Goal: Task Accomplishment & Management: Use online tool/utility

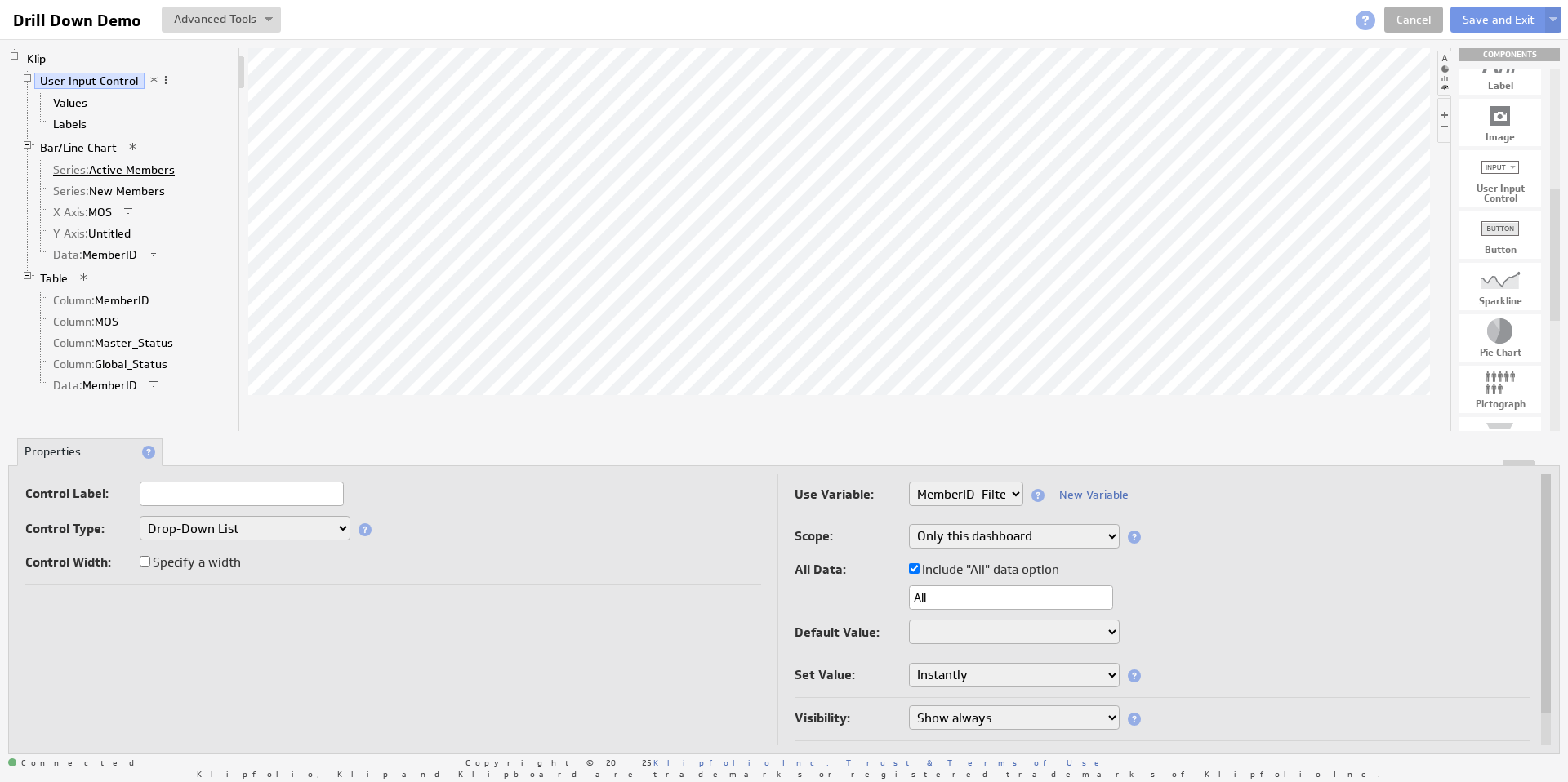
click at [129, 168] on link "Series: Active Members" at bounding box center [114, 170] width 134 height 17
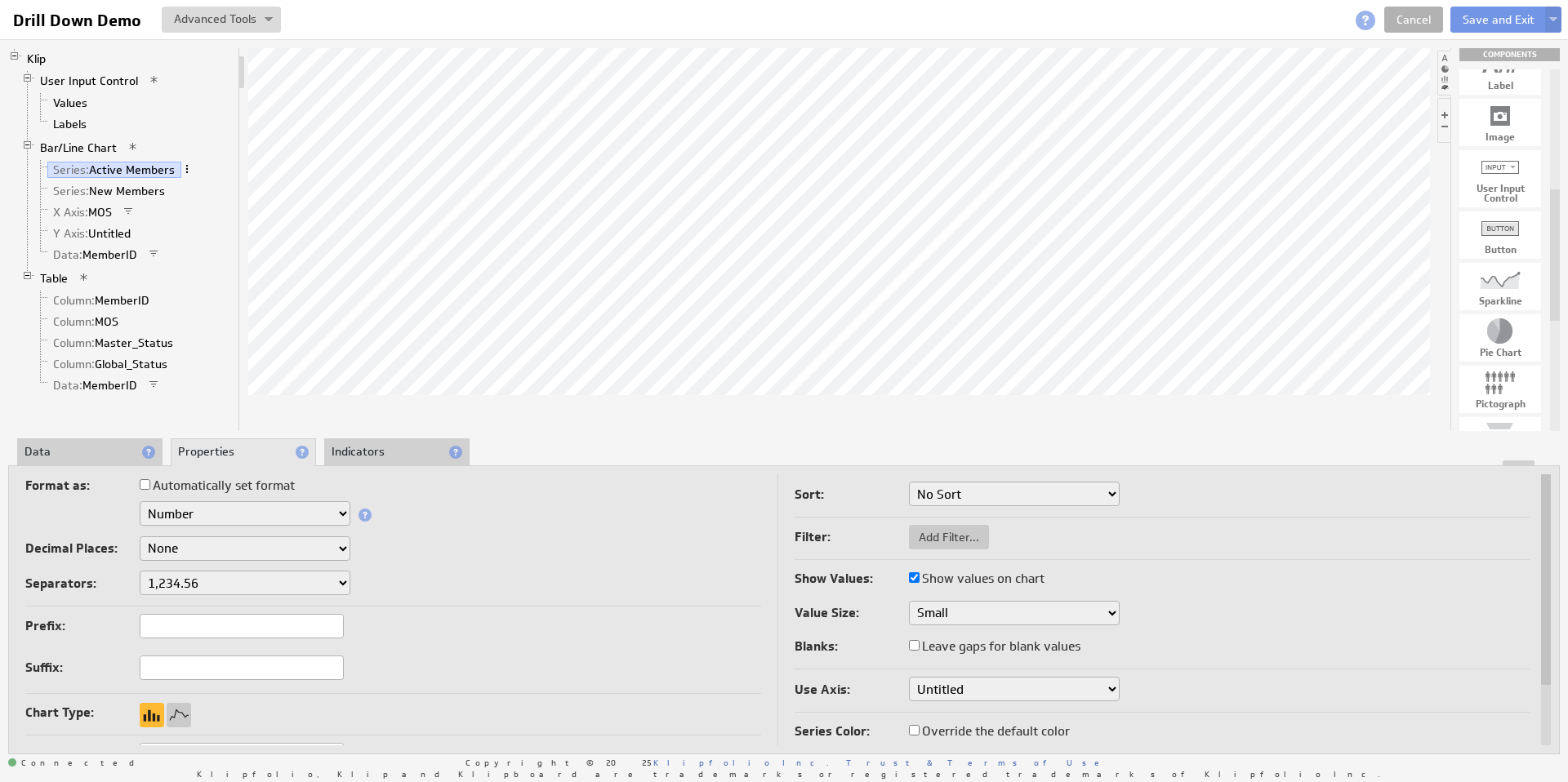
click at [186, 170] on span at bounding box center [187, 169] width 12 height 12
click at [104, 252] on link "Data: MemberID" at bounding box center [95, 255] width 96 height 17
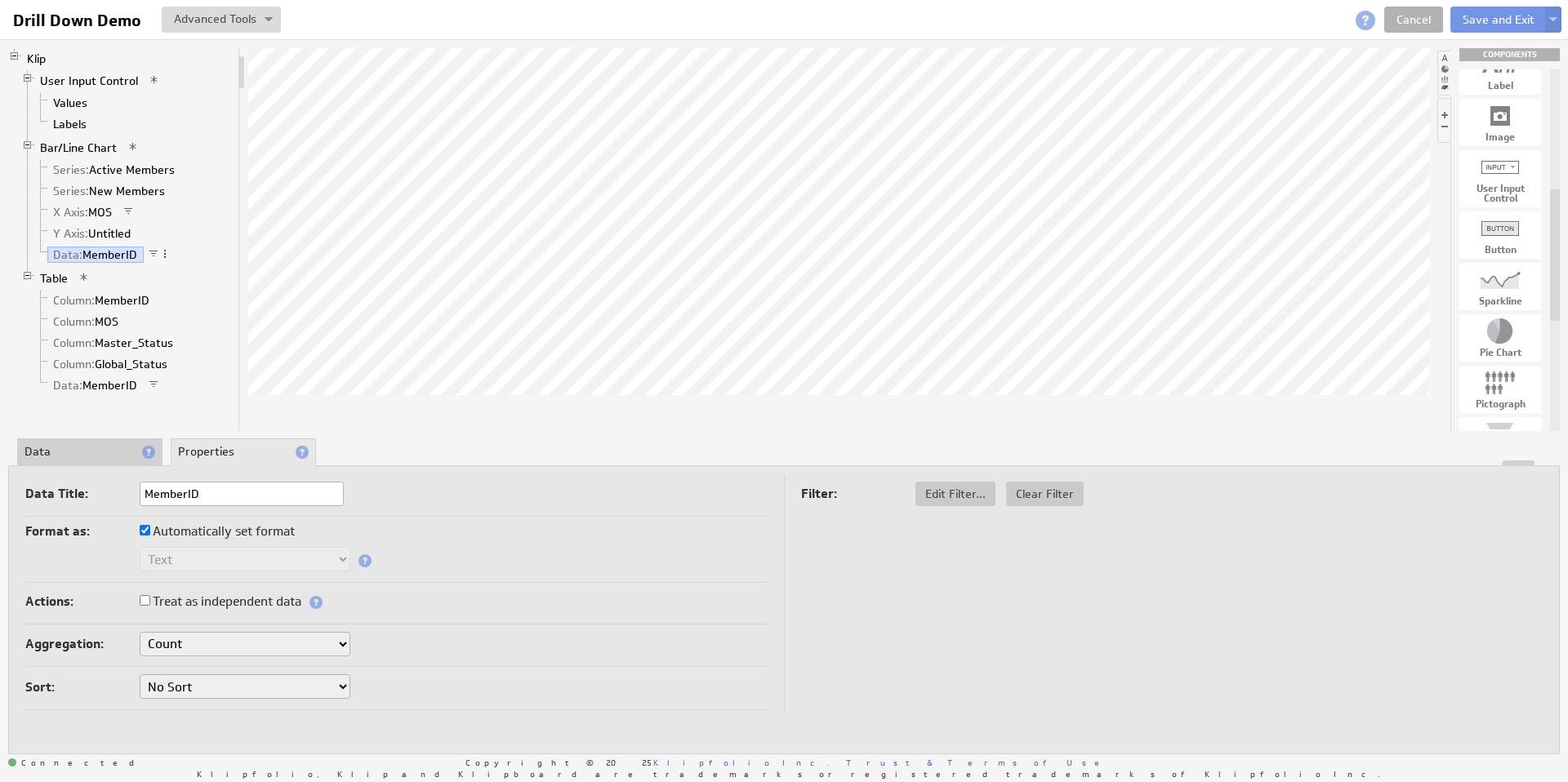
click at [89, 448] on li "Data" at bounding box center [90, 452] width 145 height 27
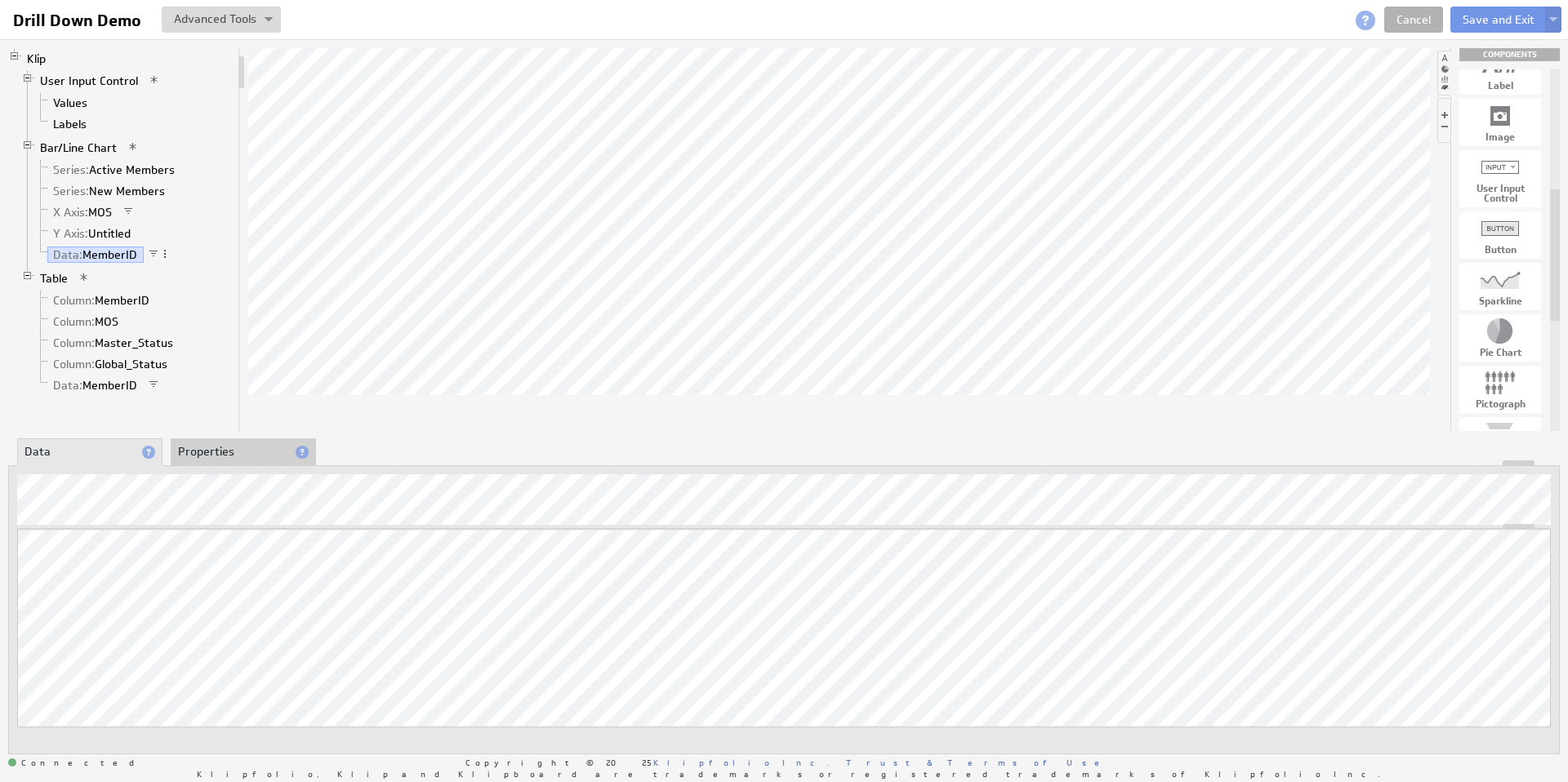
click at [239, 450] on li "Properties" at bounding box center [243, 452] width 145 height 27
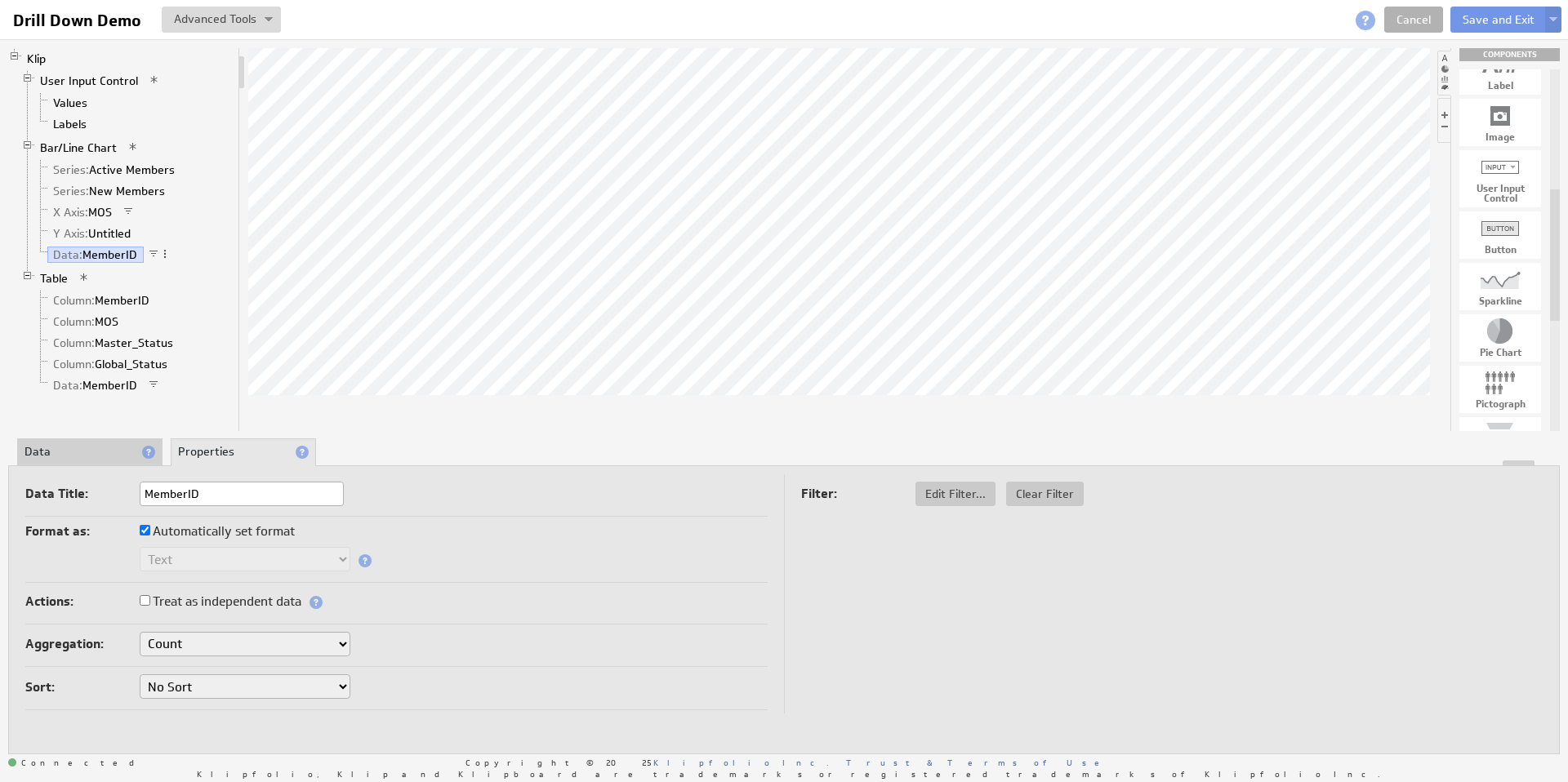
click at [193, 640] on select "Count Count Distinct First Last" at bounding box center [245, 644] width 211 height 25
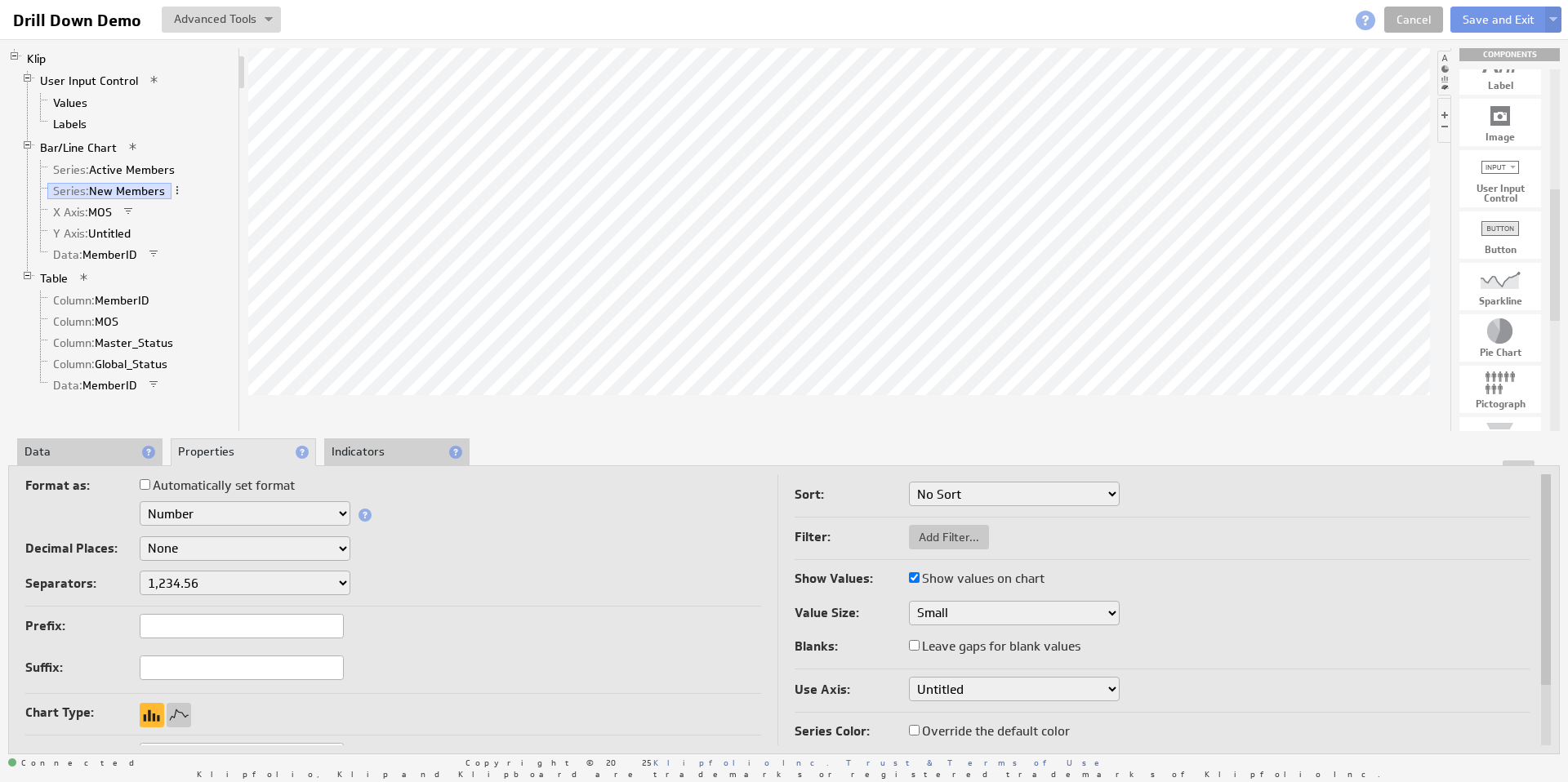
click at [367, 453] on li "Indicators" at bounding box center [397, 452] width 145 height 27
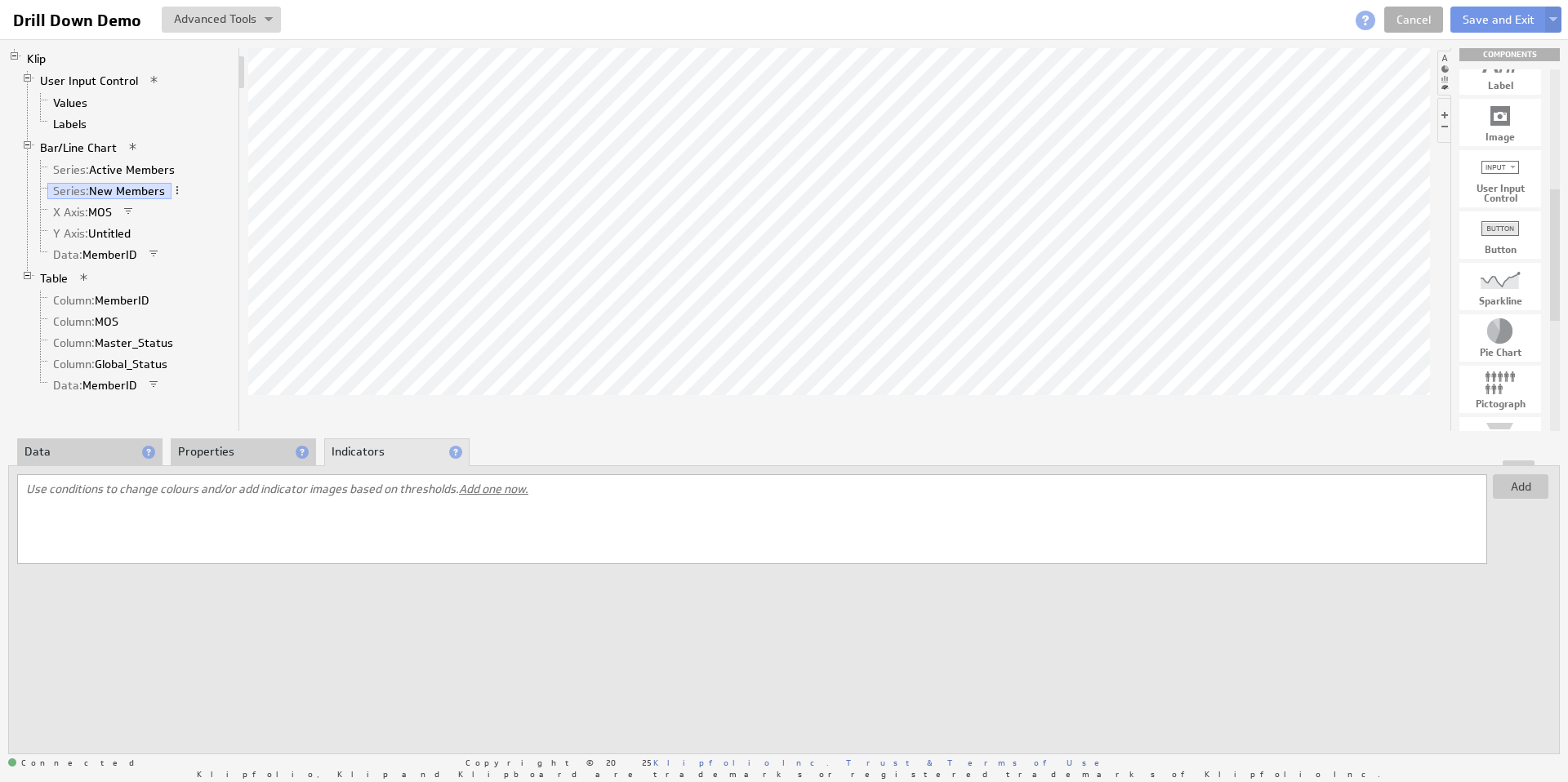
click at [506, 488] on span "Add one now." at bounding box center [494, 489] width 70 height 15
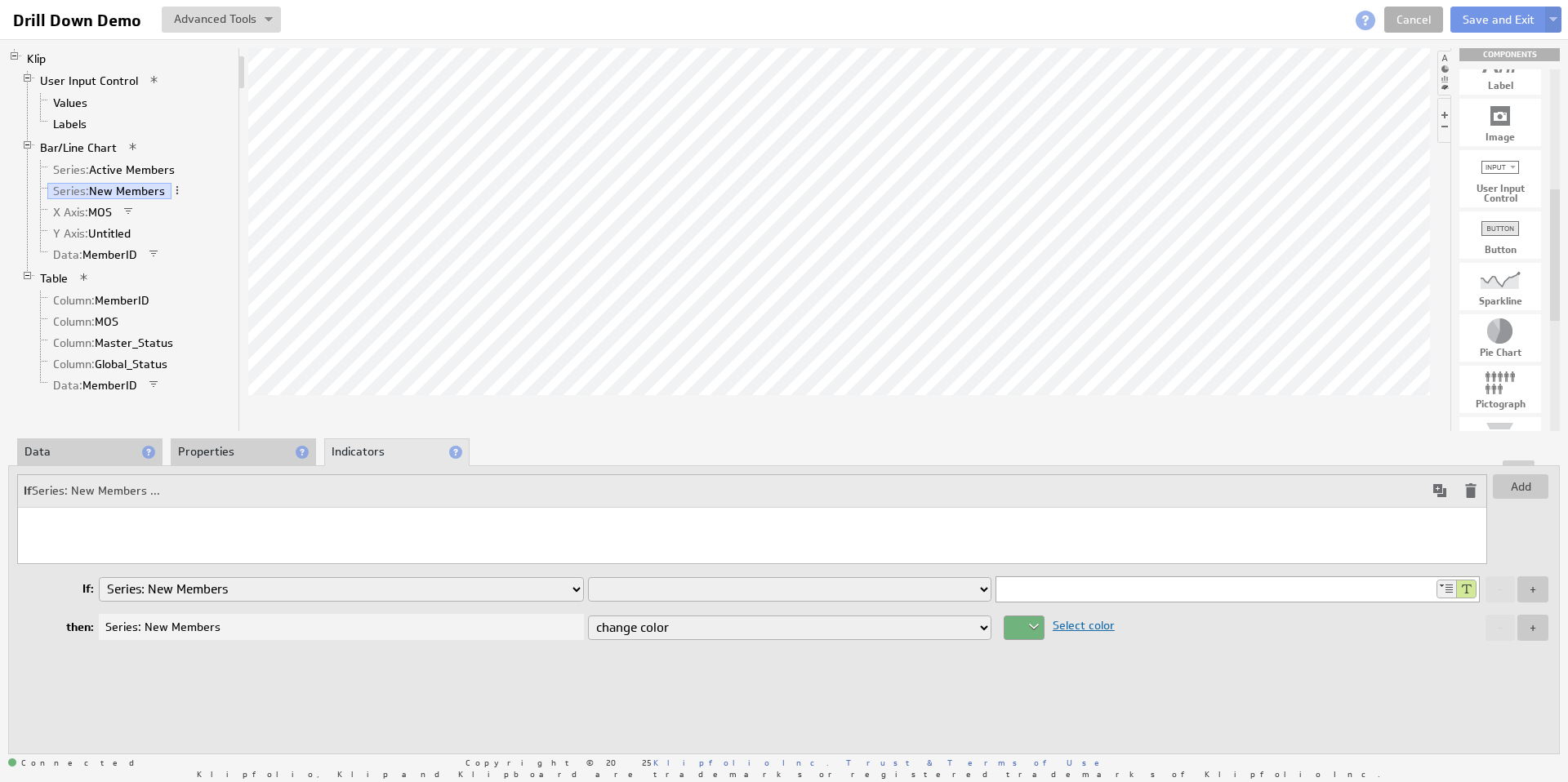
click at [506, 587] on select "Column: MemberID Column: MOS Column: Master_Status Column: Global_Status Data: …" at bounding box center [341, 590] width 485 height 25
click at [261, 27] on button at bounding box center [222, 19] width 119 height 26
click at [188, 99] on td "Manage Variables..." at bounding box center [165, 104] width 136 height 26
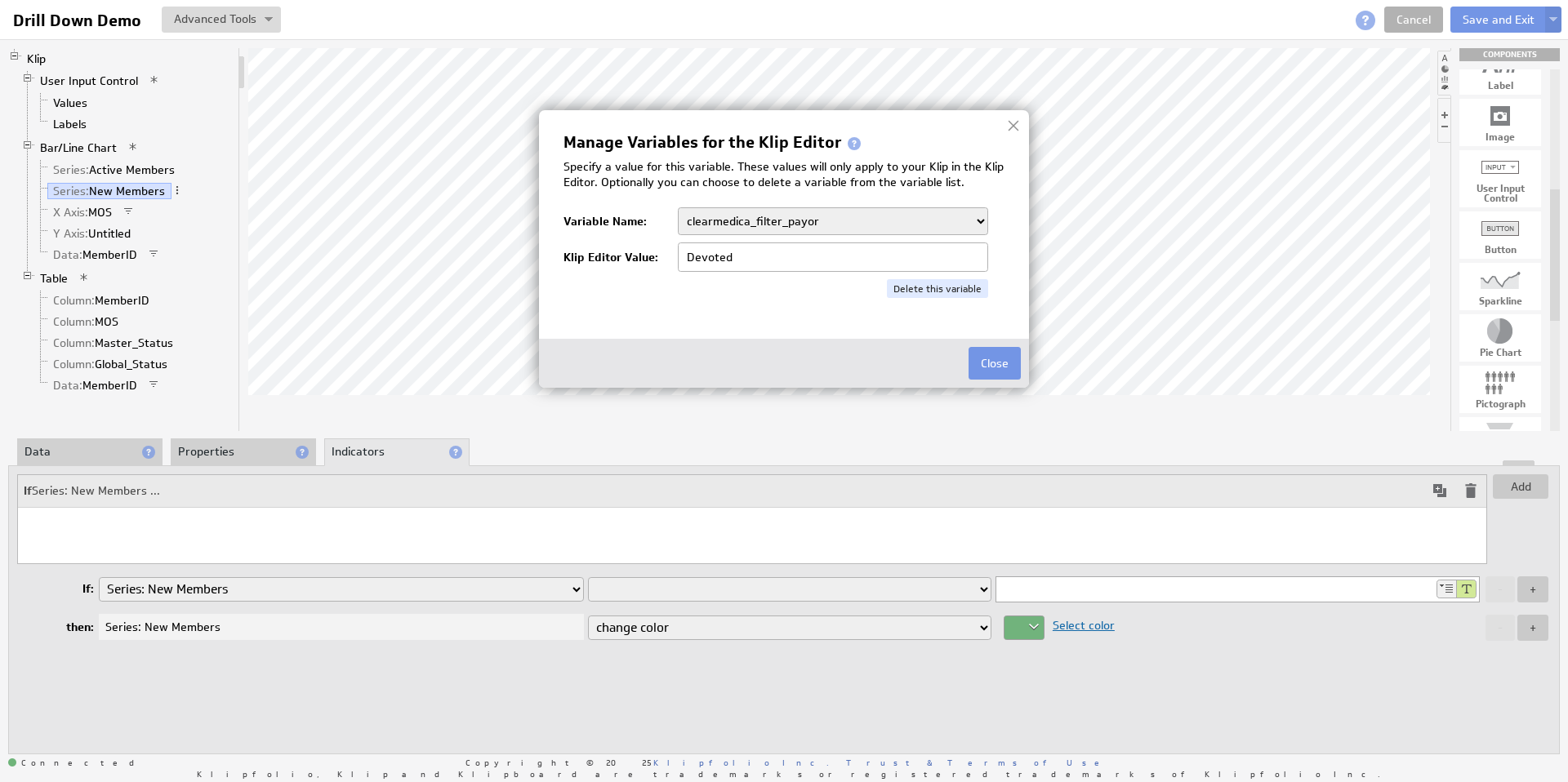
click at [841, 219] on select "clearmedica_filter_payor company.id company.name devoted_service_month KTxeroBa…" at bounding box center [833, 221] width 310 height 27
click at [830, 221] on select "clearmedica_filter_payor company.id company.name devoted_service_month KTxeroBa…" at bounding box center [833, 221] width 310 height 27
select select "2025-05"
type input "2025-05"
click at [781, 218] on select "clearmedica_filter_payor company.id company.name devoted_service_month KTxeroBa…" at bounding box center [833, 221] width 310 height 27
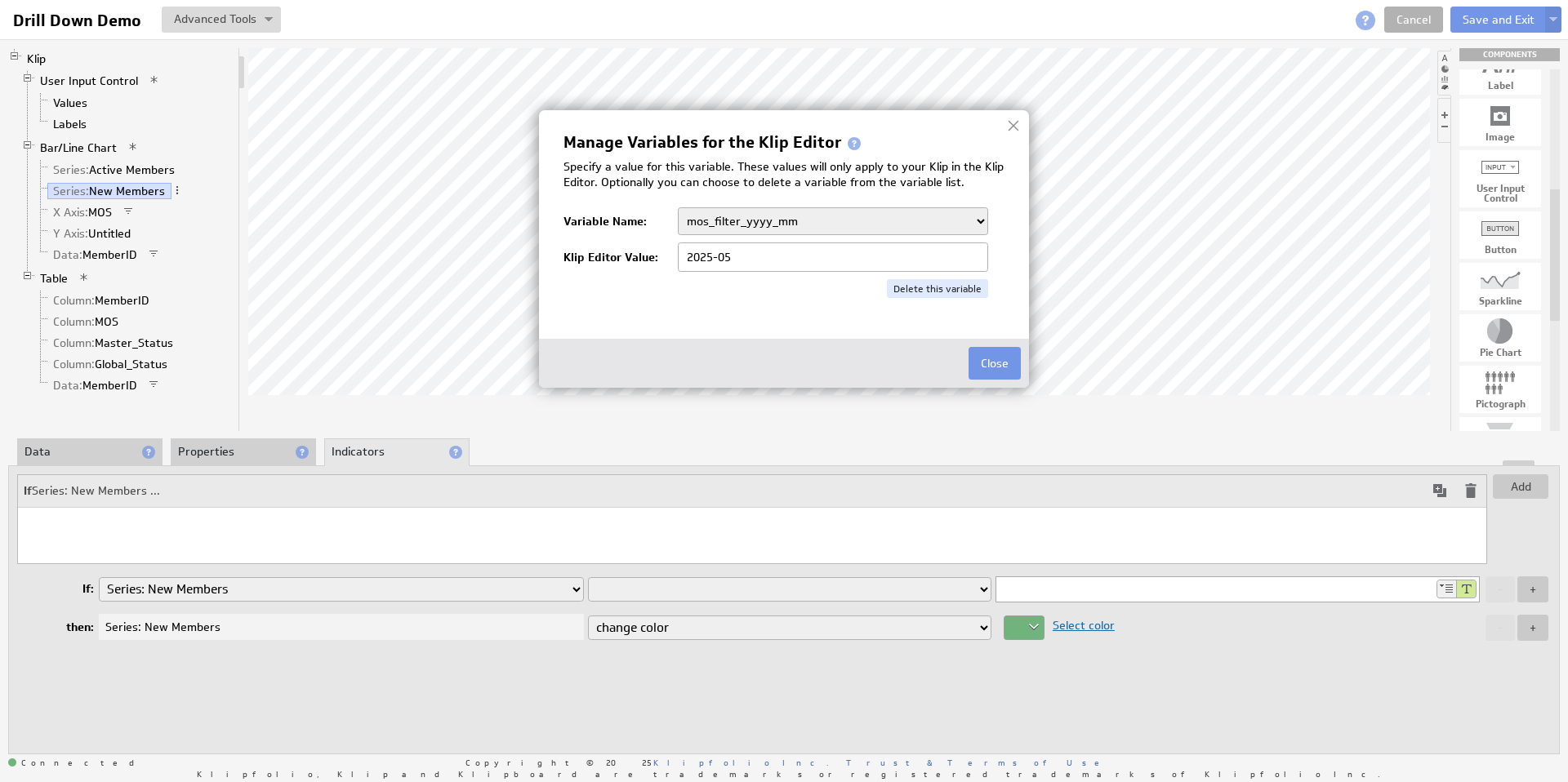
select select "2025"
type input "2025"
click at [789, 219] on select "clearmedica_filter_payor company.id company.name devoted_service_month KTxeroBa…" at bounding box center [833, 221] width 310 height 27
click at [692, 221] on select "clearmedica_filter_payor company.id company.name devoted_service_month KTxeroBa…" at bounding box center [833, 221] width 310 height 27
click at [827, 226] on select "clearmedica_filter_payor company.id company.name devoted_service_month KTxeroBa…" at bounding box center [833, 221] width 310 height 27
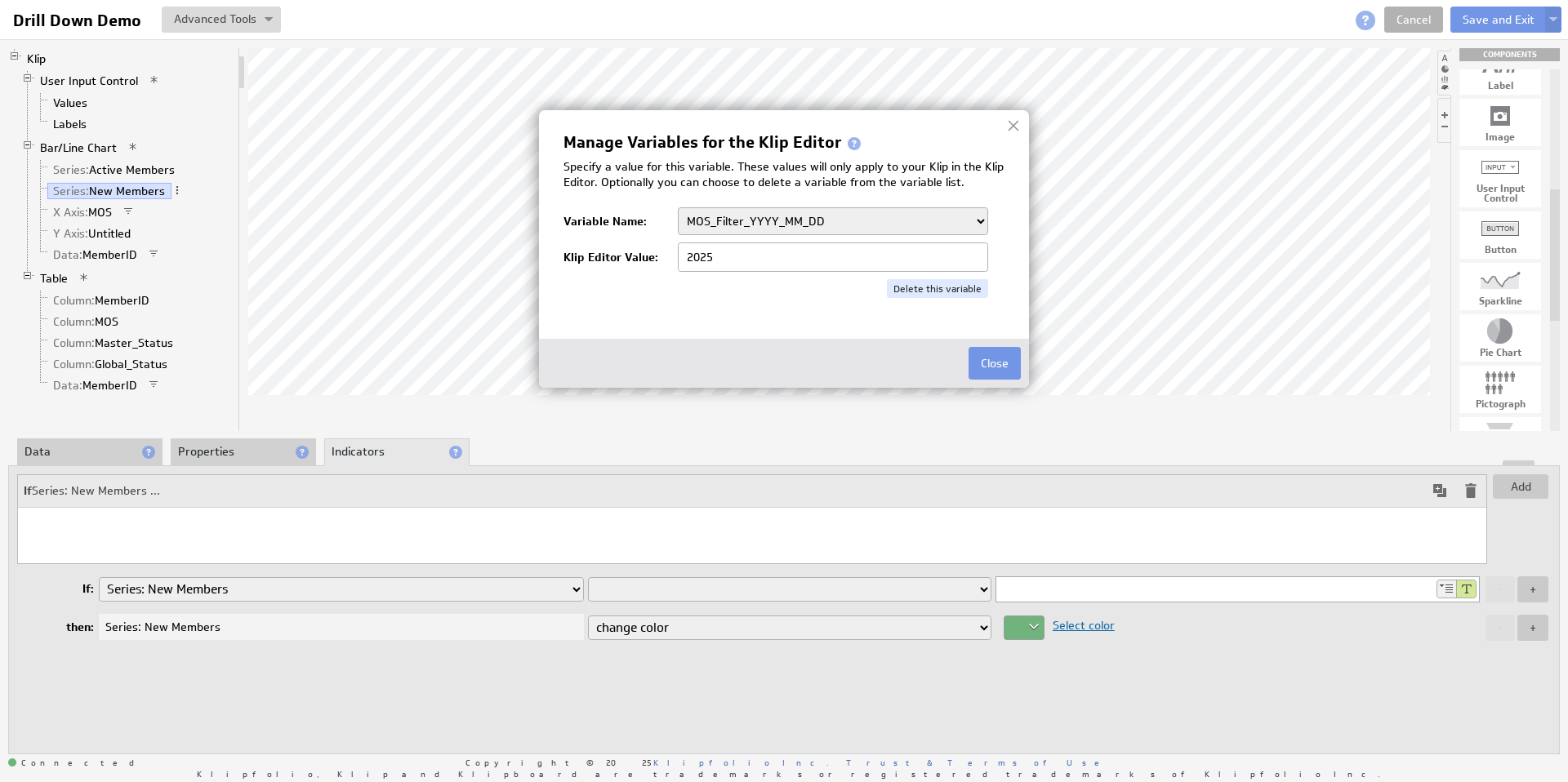
click at [706, 219] on select "clearmedica_filter_payor company.id company.name devoted_service_month KTxeroBa…" at bounding box center [833, 221] width 310 height 27
select select "2025-08"
type input "2025"
click at [745, 221] on select "clearmedica_filter_payor company.id company.name devoted_service_month KTxeroBa…" at bounding box center [833, 221] width 310 height 27
select select "Jean-Pierre"
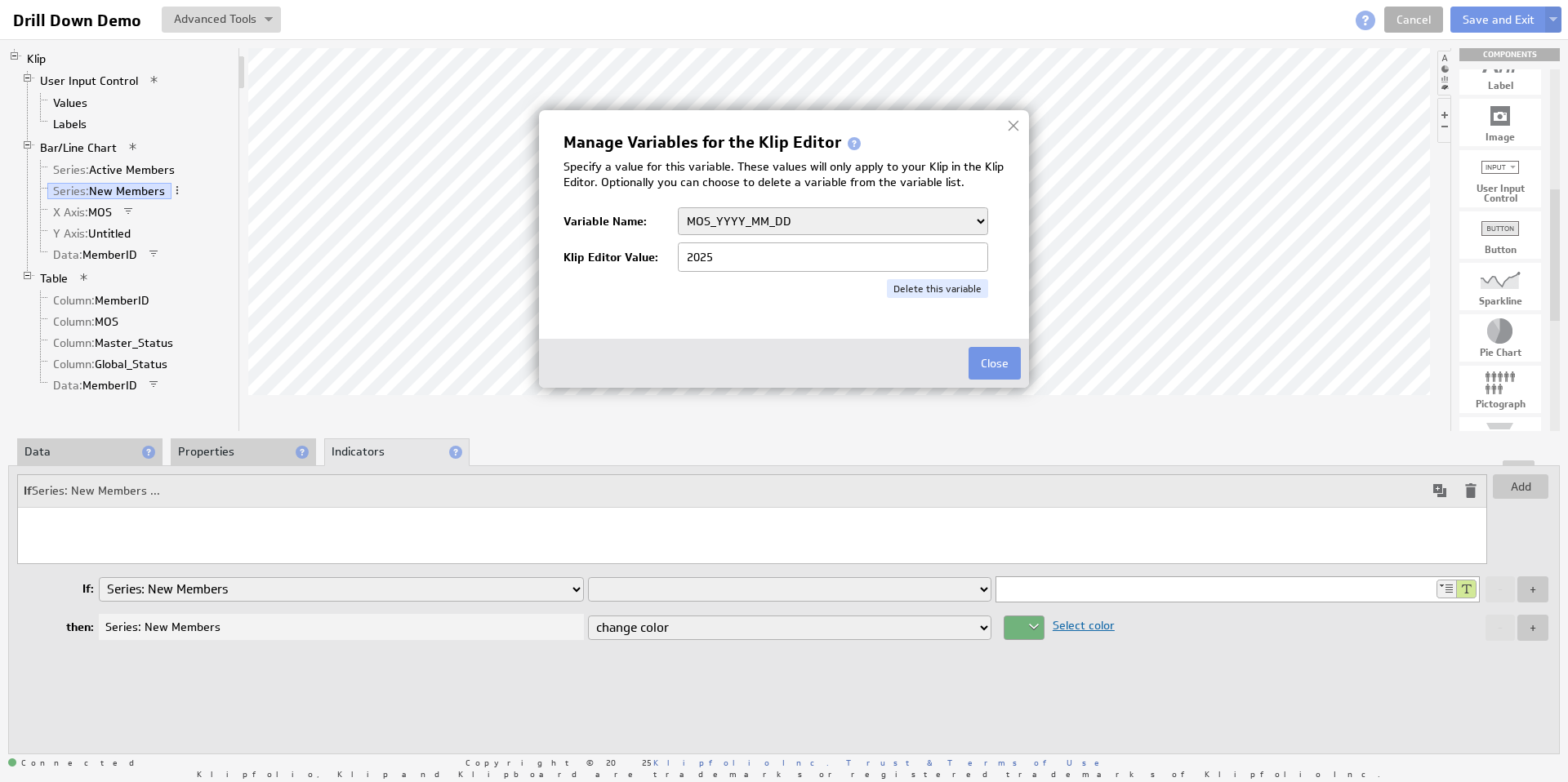
type input "Jean-Pierre"
click at [745, 218] on select "clearmedica_filter_payor company.id company.name devoted_service_month KTxeroBa…" at bounding box center [833, 221] width 310 height 27
select select "2025"
type input "2025"
click at [748, 217] on select "clearmedica_filter_payor company.id company.name devoted_service_month KTxeroBa…" at bounding box center [833, 221] width 310 height 27
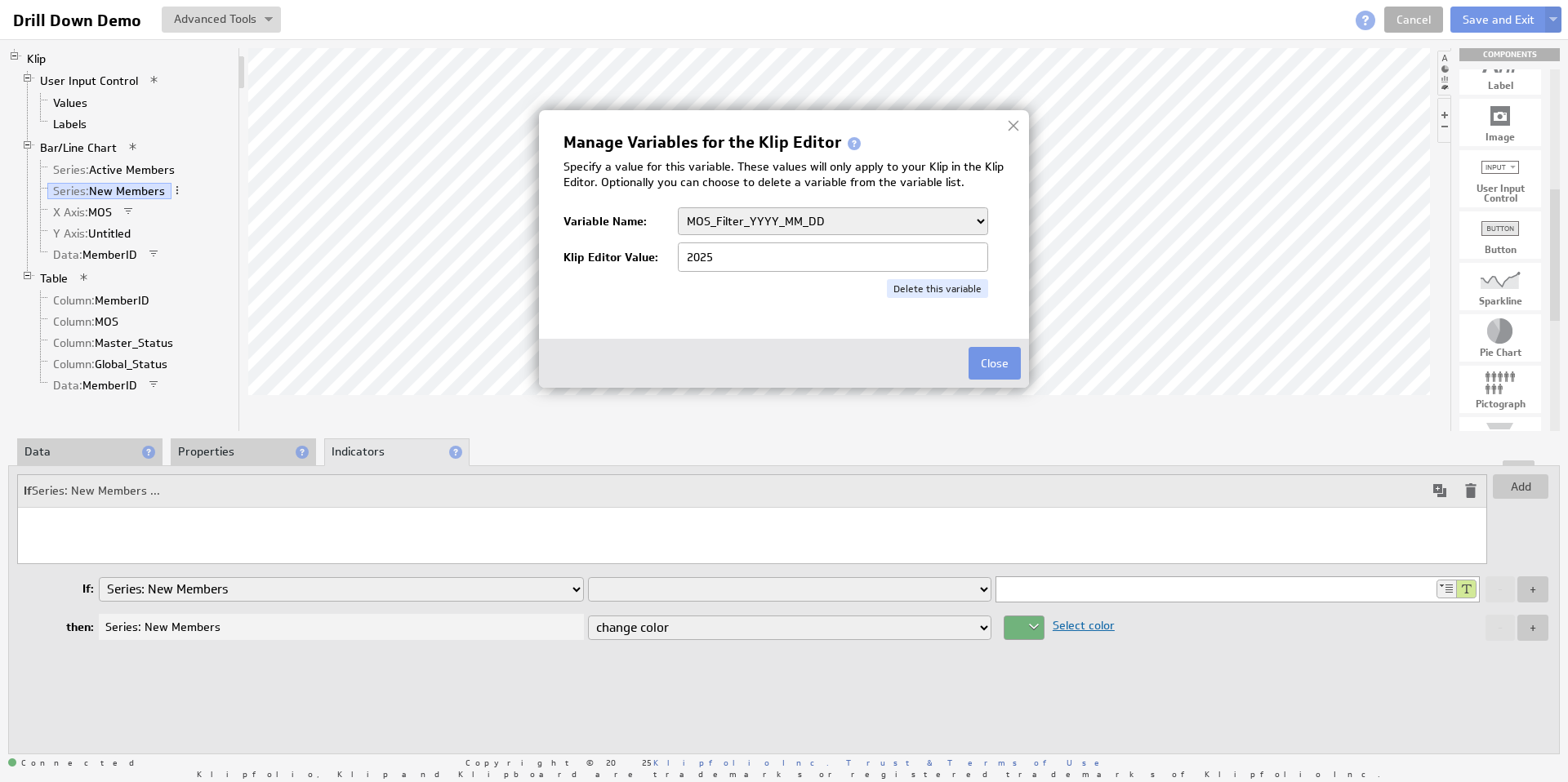
select select "2025-08"
type input "2025-08"
click at [796, 217] on select "clearmedica_filter_payor company.id company.name devoted_service_month KTxeroBa…" at bounding box center [833, 221] width 310 height 27
select select "2025"
type input "2025"
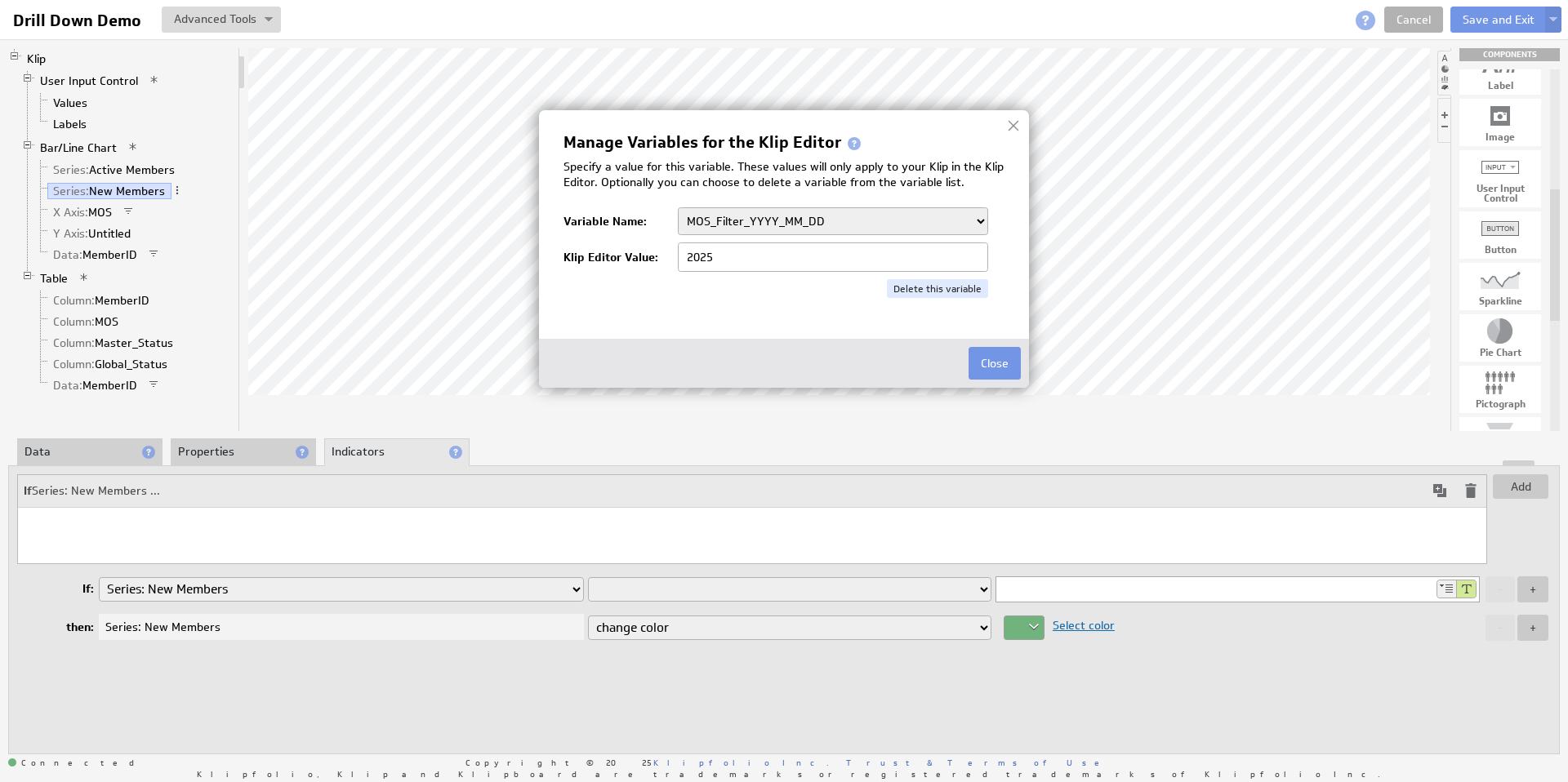
click at [808, 218] on select "clearmedica_filter_payor company.id company.name devoted_service_month KTxeroBa…" at bounding box center [833, 221] width 310 height 27
click at [1007, 363] on button "Close" at bounding box center [994, 362] width 52 height 32
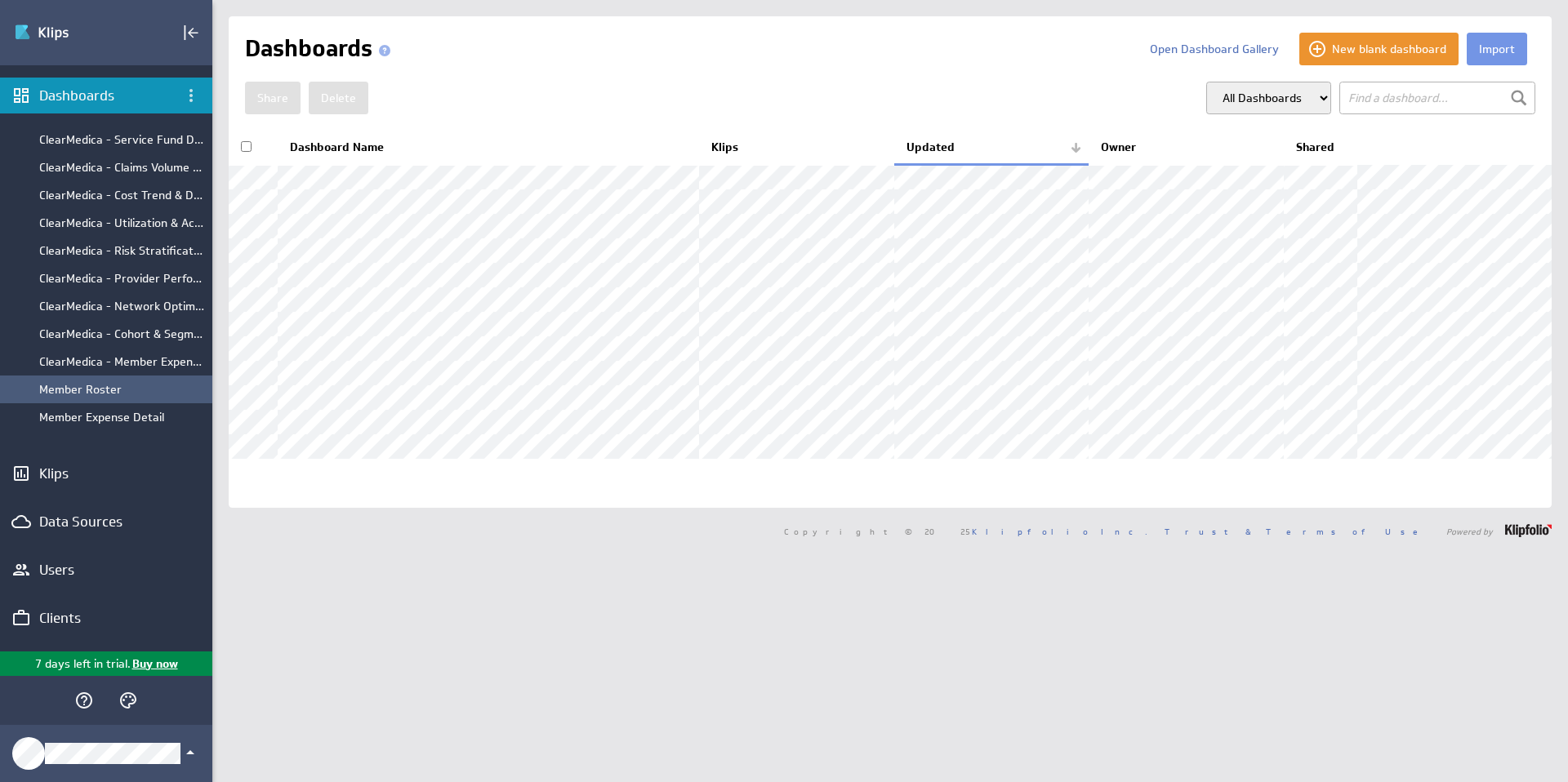
click at [95, 387] on div "Member Roster" at bounding box center [121, 390] width 165 height 15
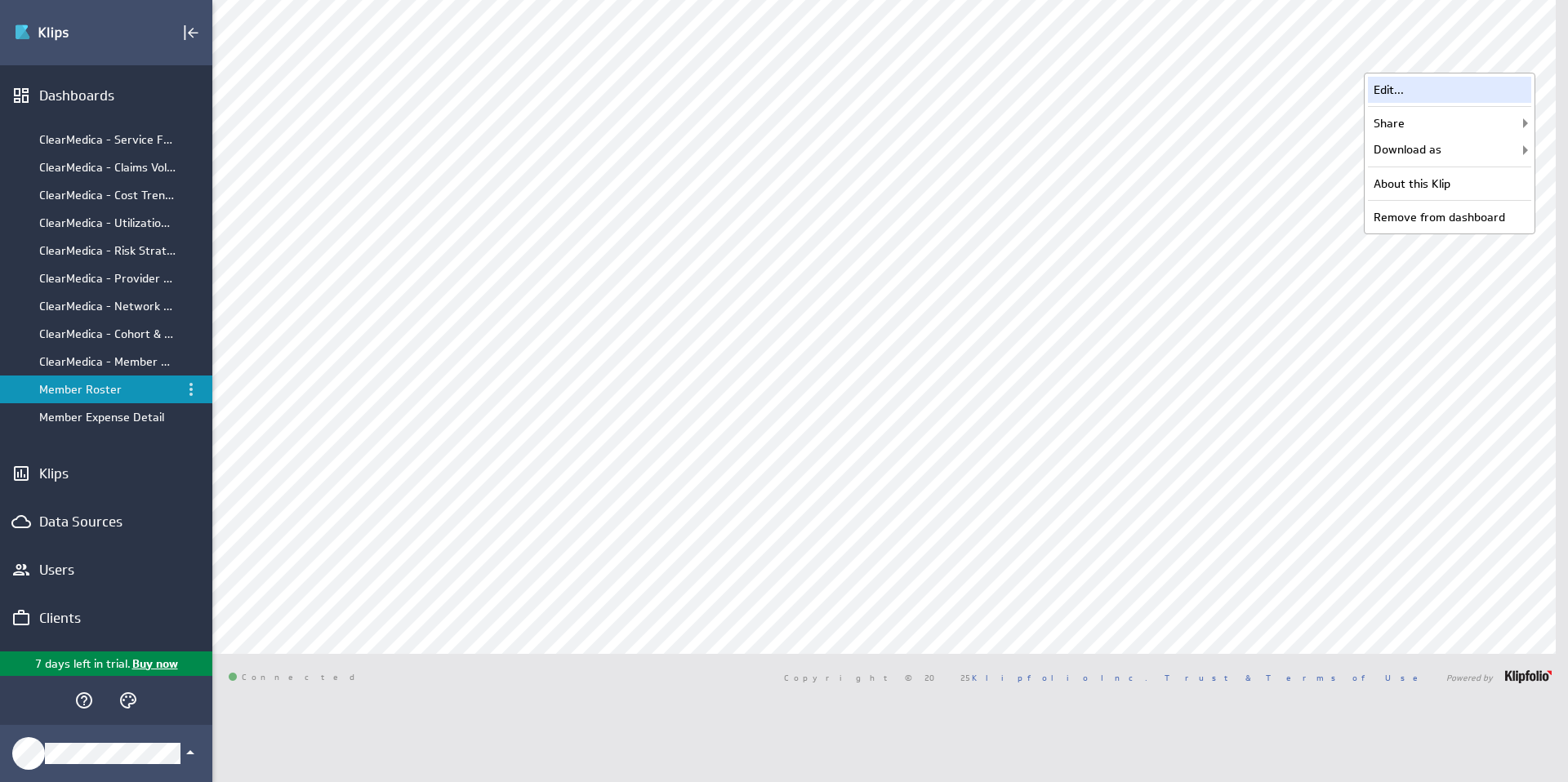
click at [1449, 85] on div "Edit..." at bounding box center [1449, 90] width 163 height 26
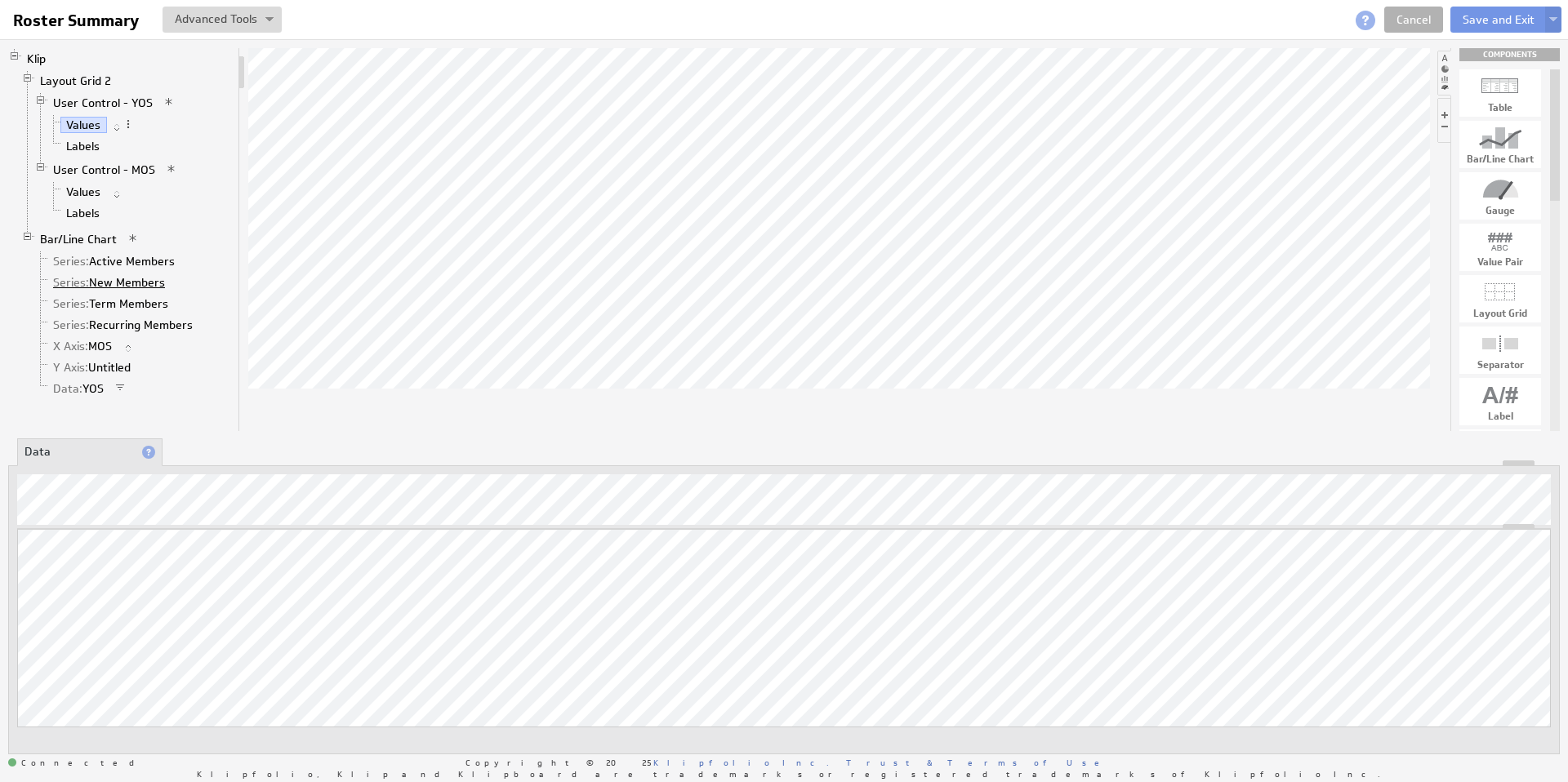
click at [129, 279] on link "Series: New Members" at bounding box center [110, 283] width 124 height 17
click at [223, 445] on li "Properties" at bounding box center [243, 452] width 145 height 27
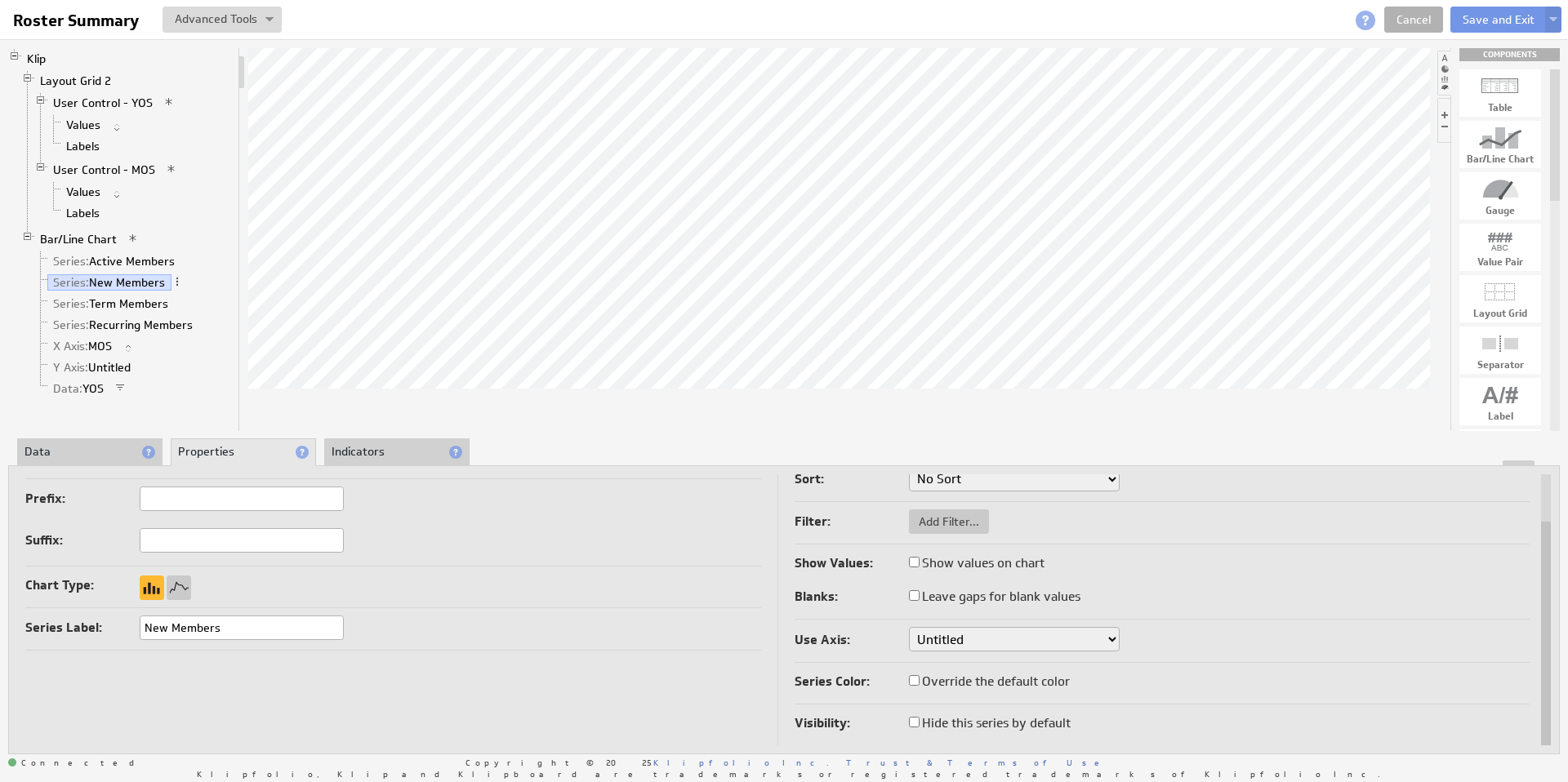
click at [80, 448] on li "Data" at bounding box center [90, 452] width 145 height 27
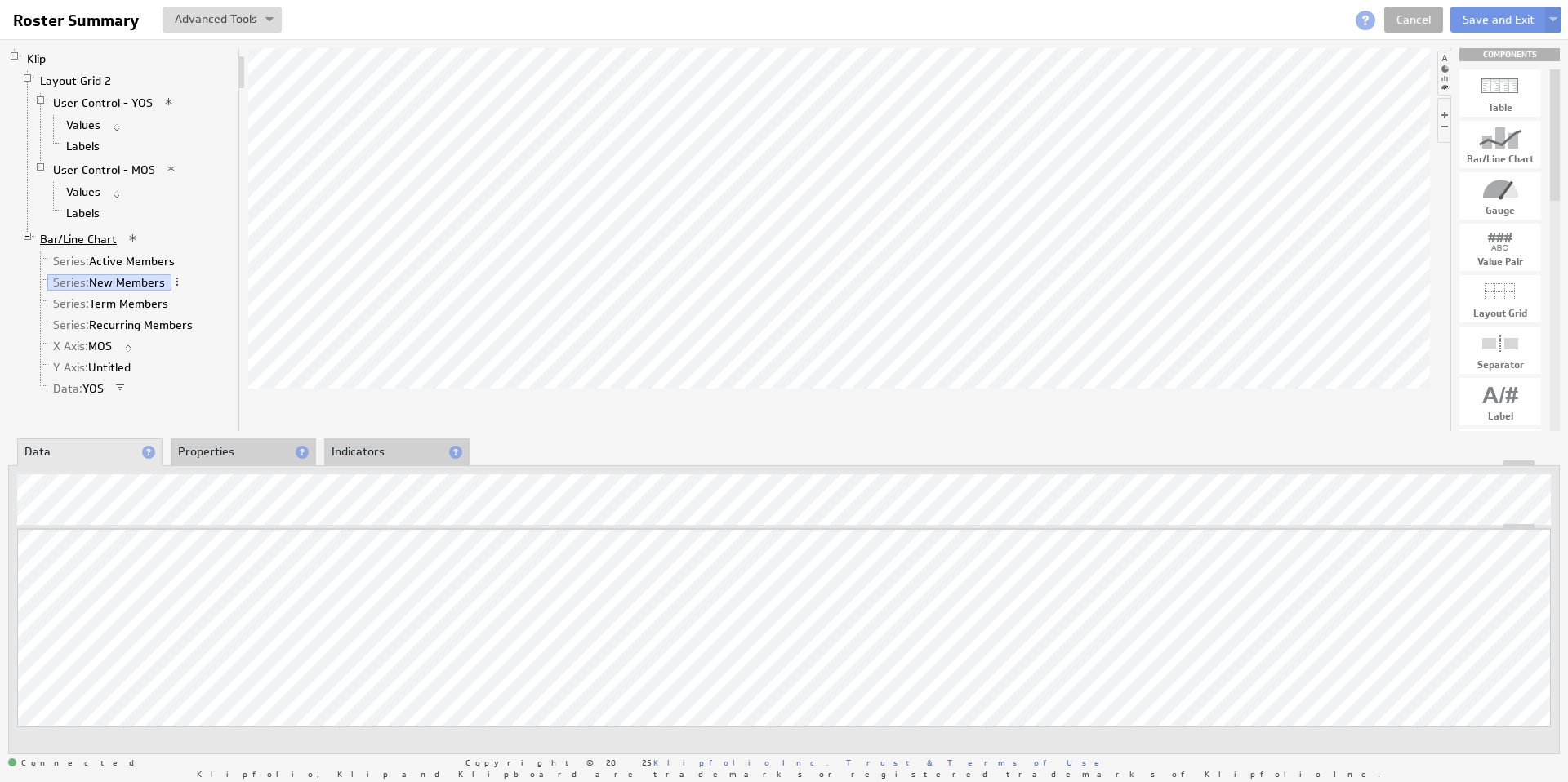
click at [77, 238] on link "Bar/Line Chart" at bounding box center [78, 240] width 89 height 17
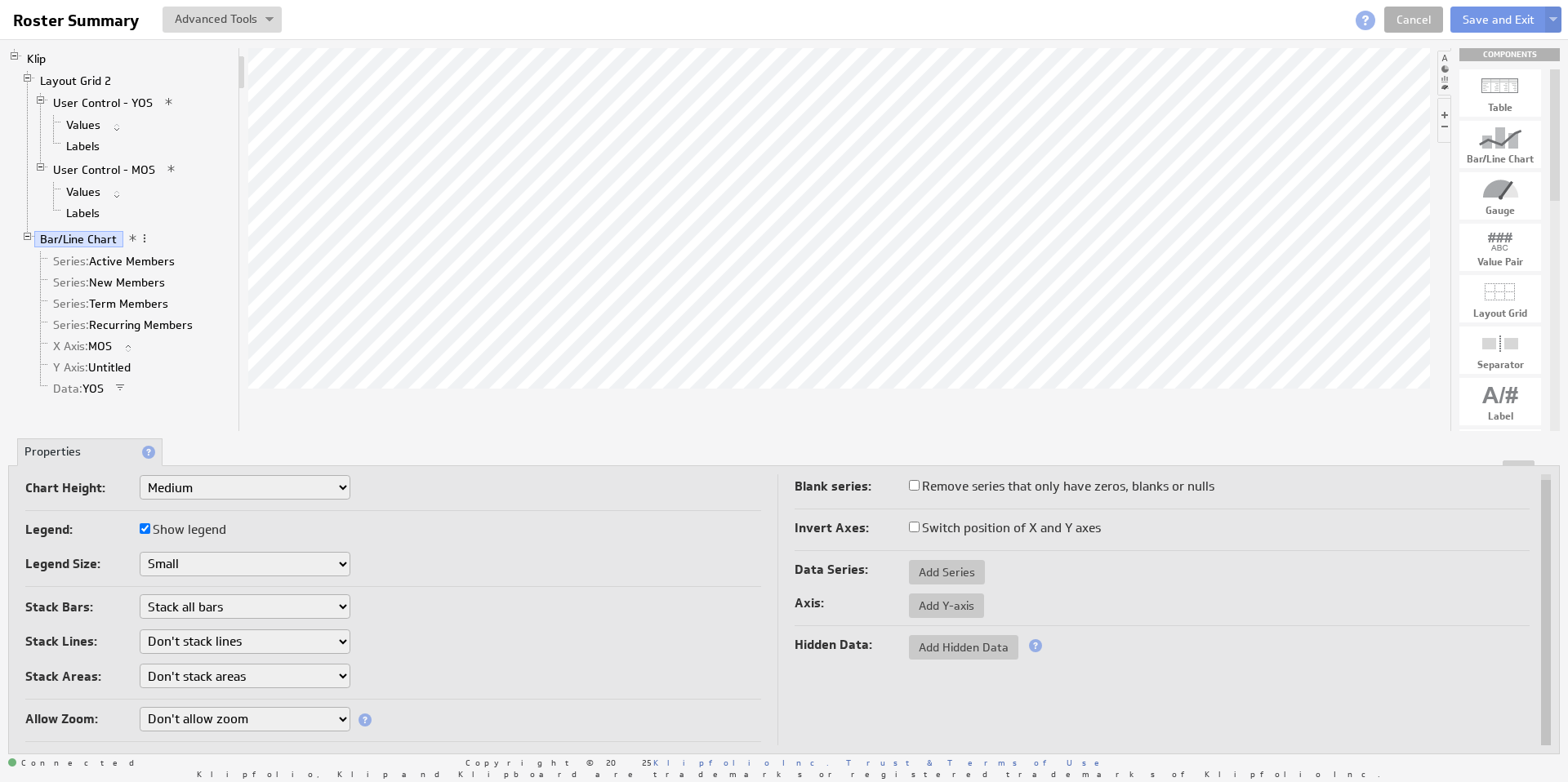
click at [204, 604] on select "Don't stack bars Stack all bars Stack all bars by percentage" at bounding box center [245, 606] width 211 height 25
select select "0"
click at [121, 317] on link "Series: Recurring Members" at bounding box center [123, 325] width 152 height 17
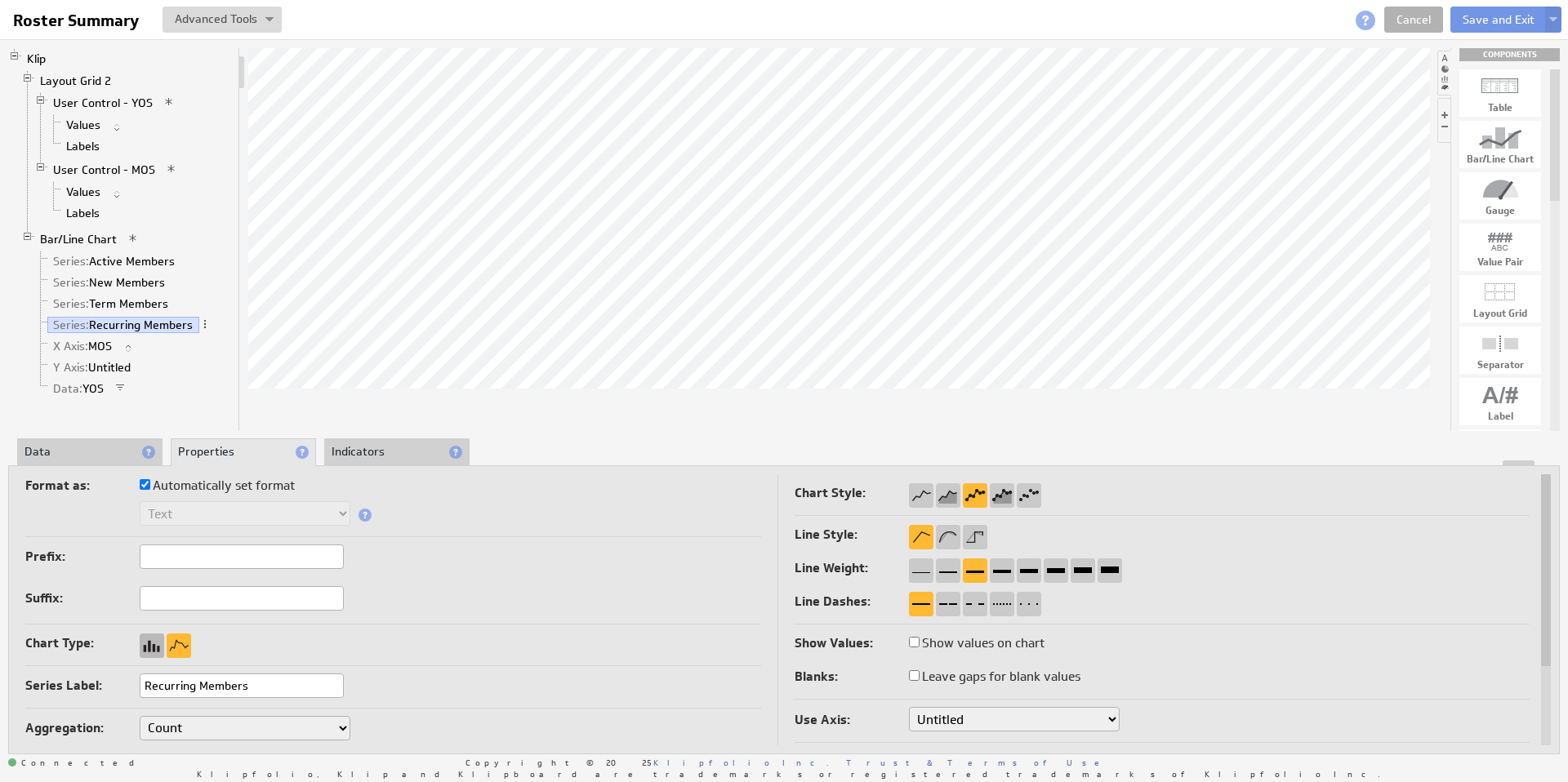
click at [153, 644] on div at bounding box center [152, 646] width 25 height 25
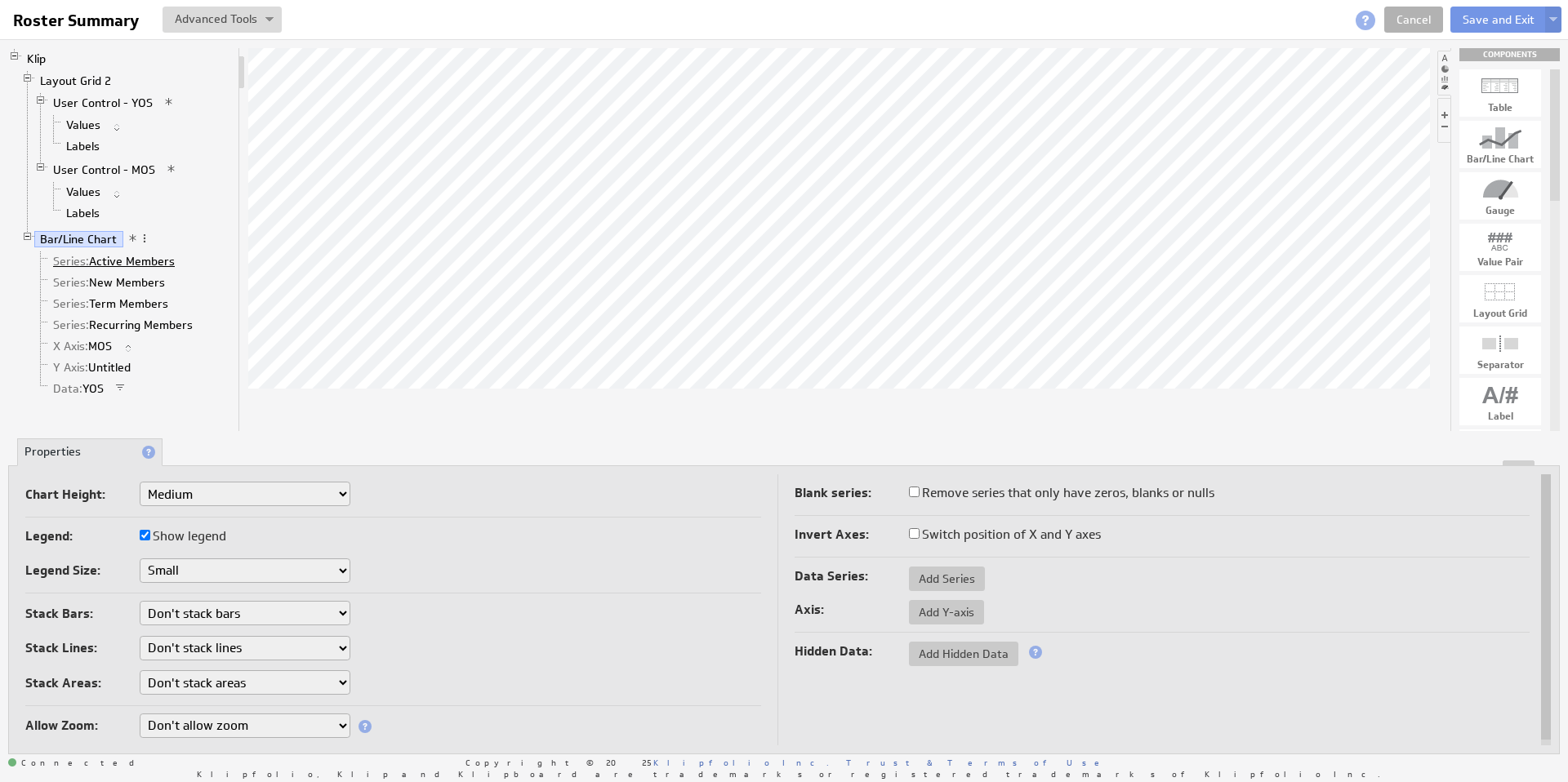
click at [119, 260] on link "Series: Active Members" at bounding box center [114, 261] width 134 height 17
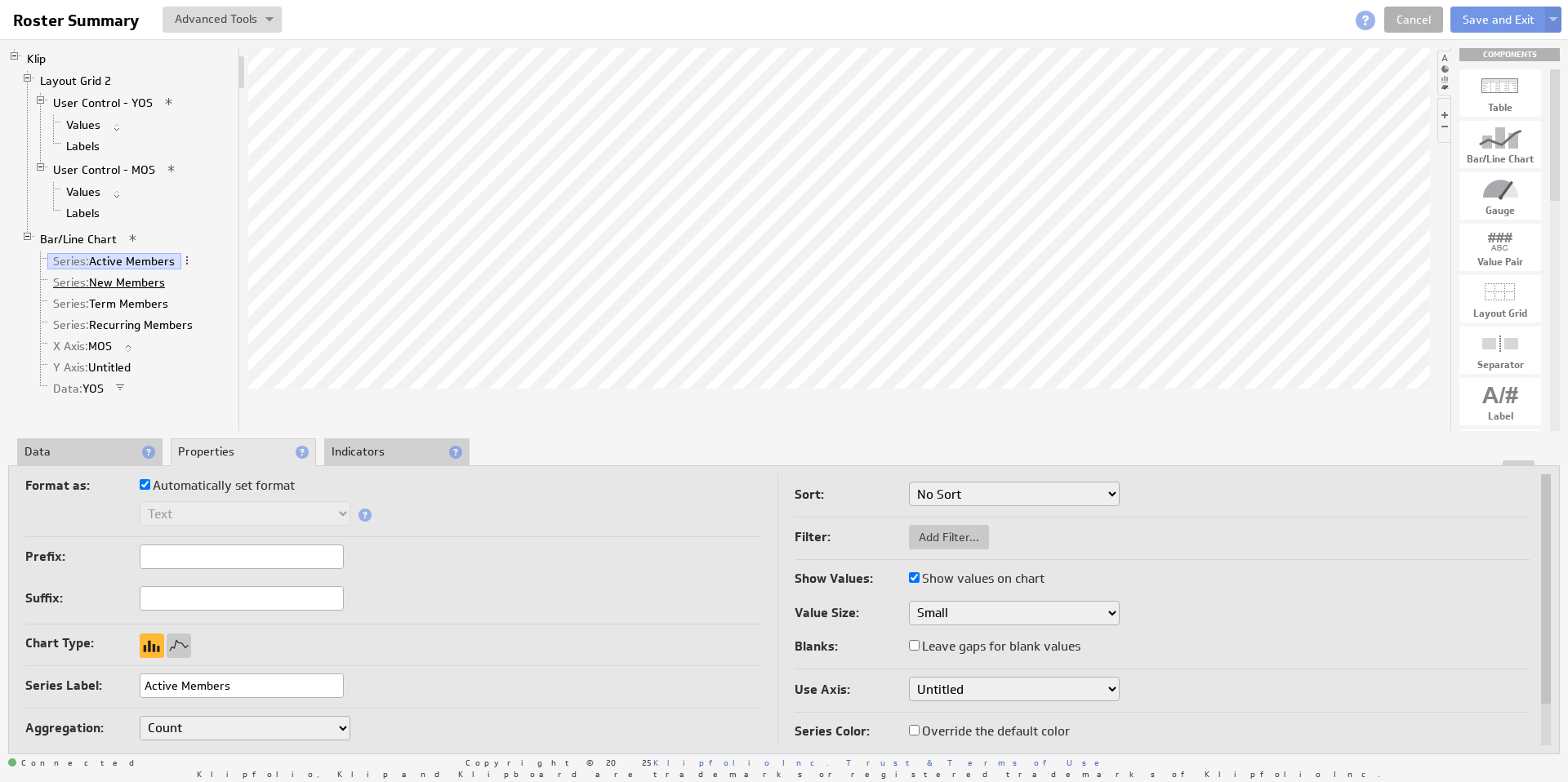
click at [115, 278] on link "Series: New Members" at bounding box center [110, 283] width 124 height 17
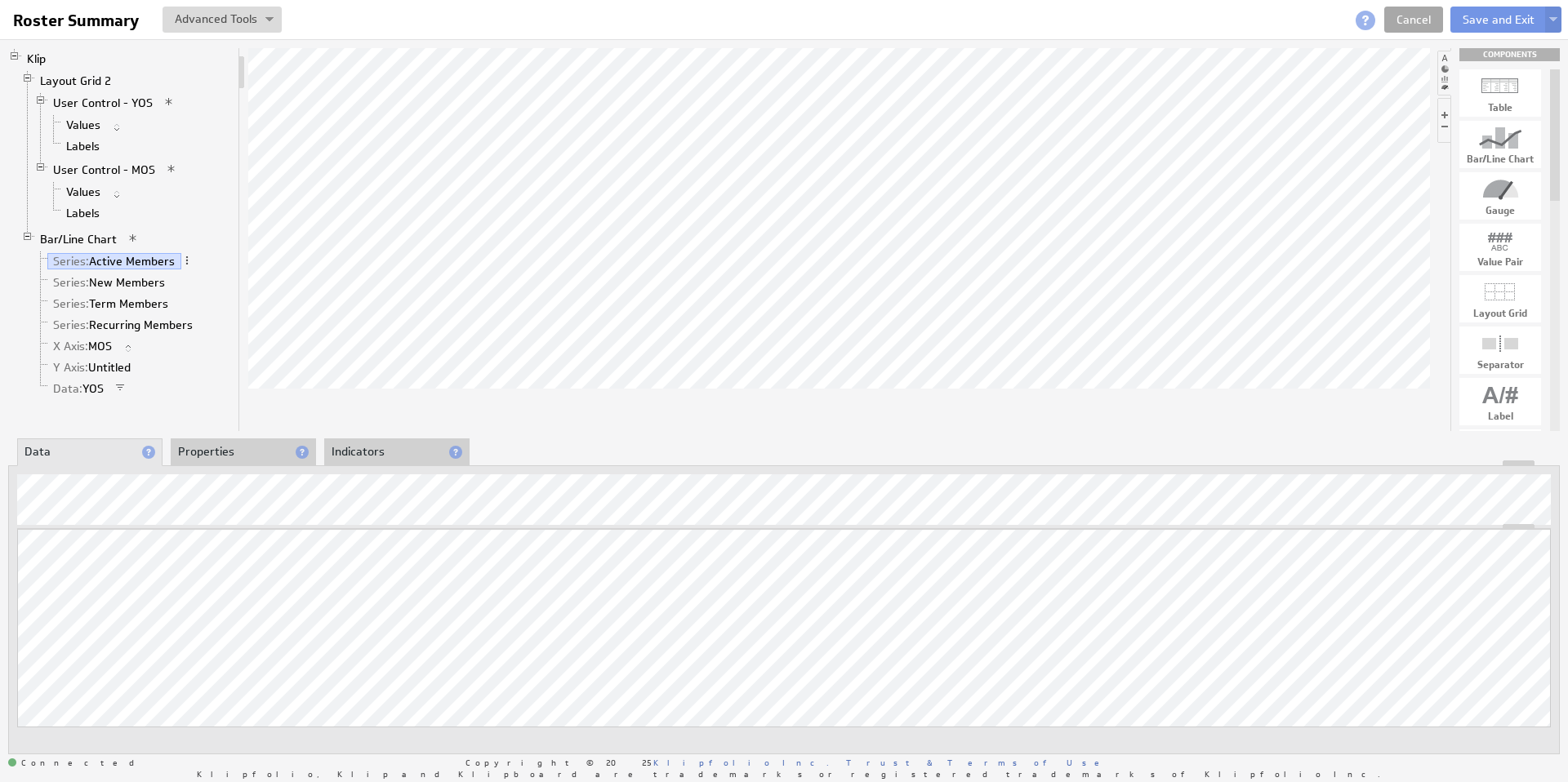
click at [1424, 17] on link "Cancel" at bounding box center [1413, 19] width 59 height 26
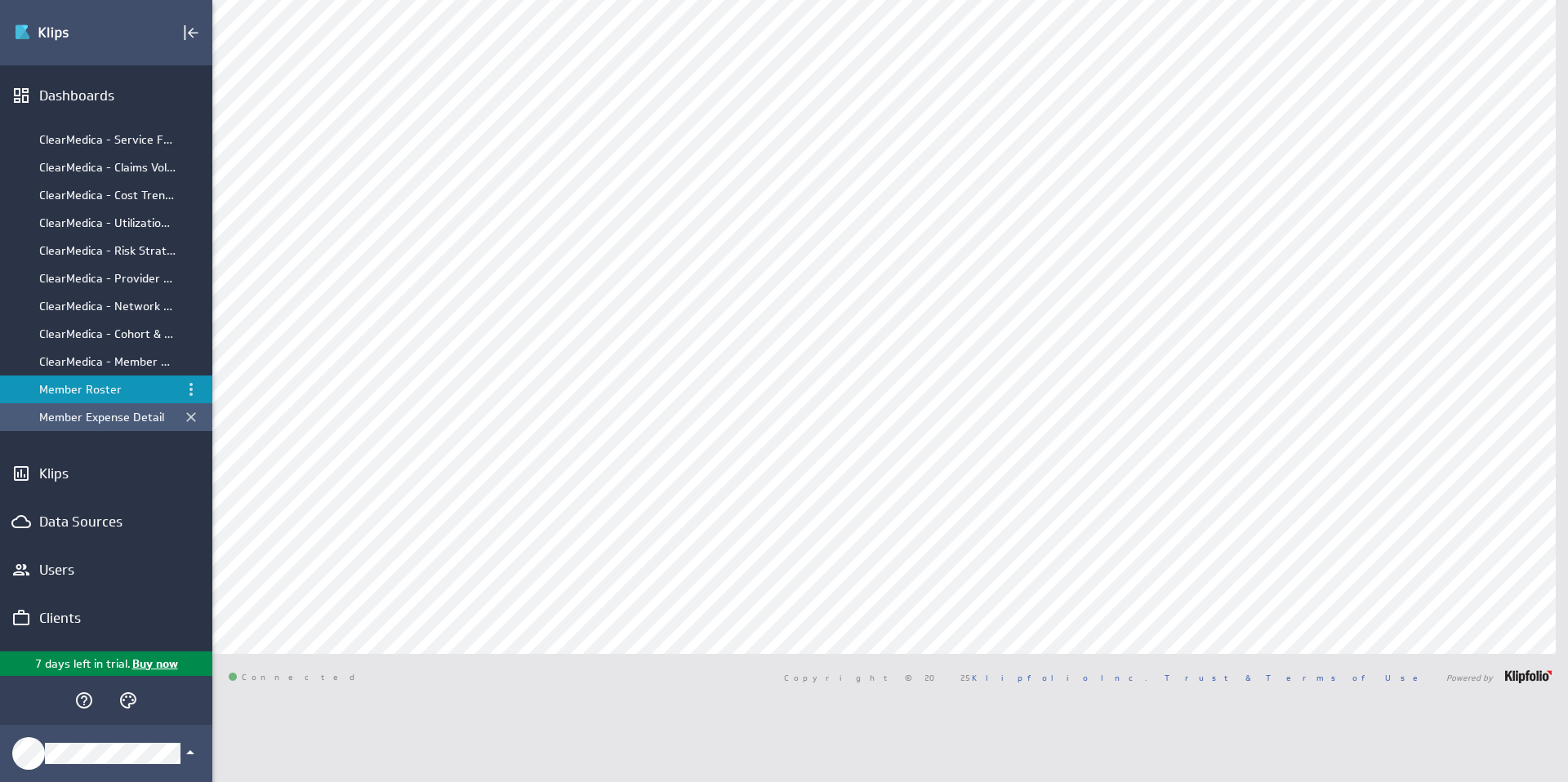
click at [75, 415] on div "Member Expense Detail" at bounding box center [107, 417] width 136 height 15
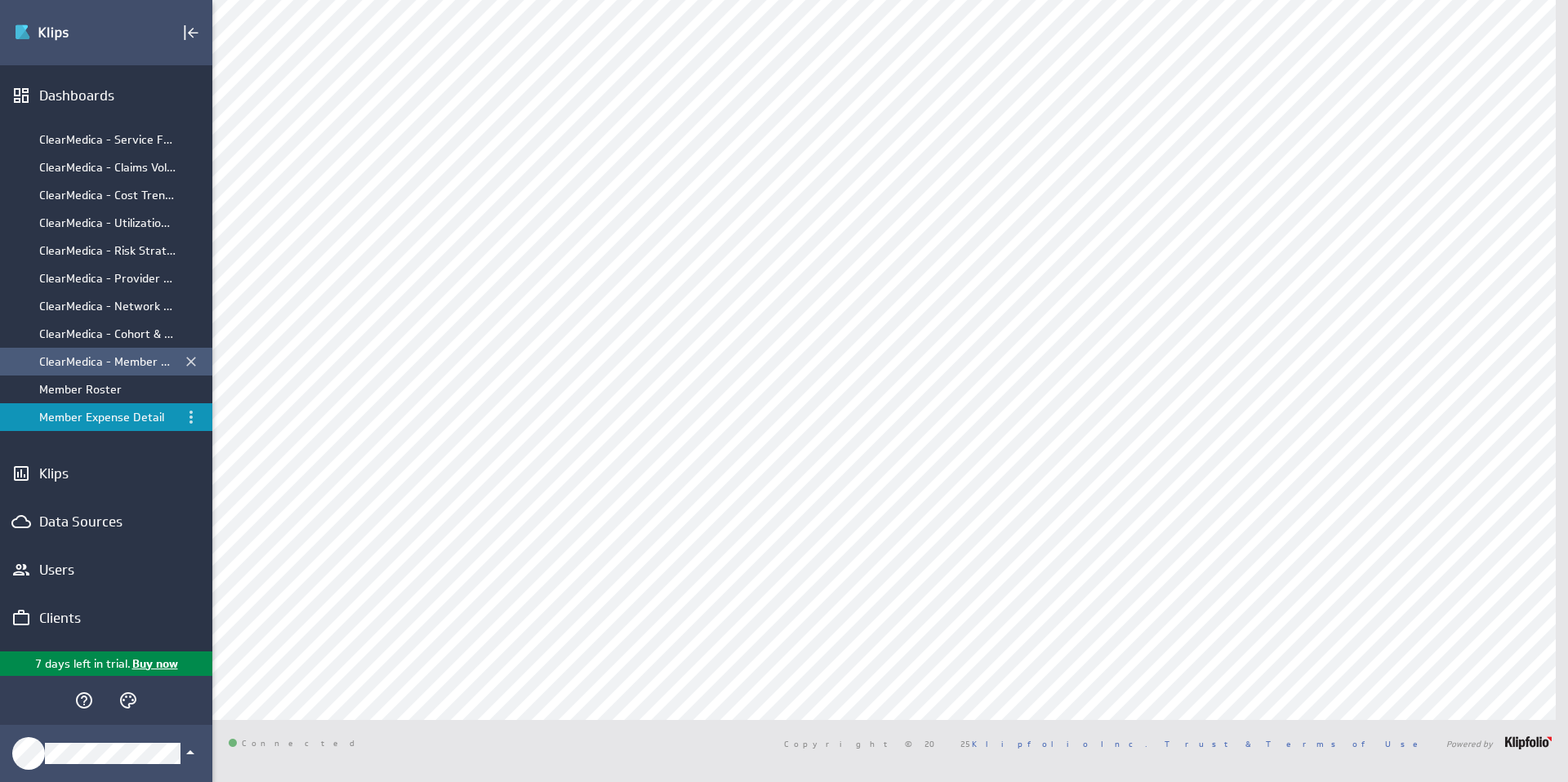
click at [77, 365] on li "ClearMedica - Member Expense by Month" at bounding box center [106, 361] width 212 height 27
click at [75, 362] on div "ClearMedica - Member Expense by Month" at bounding box center [107, 362] width 136 height 15
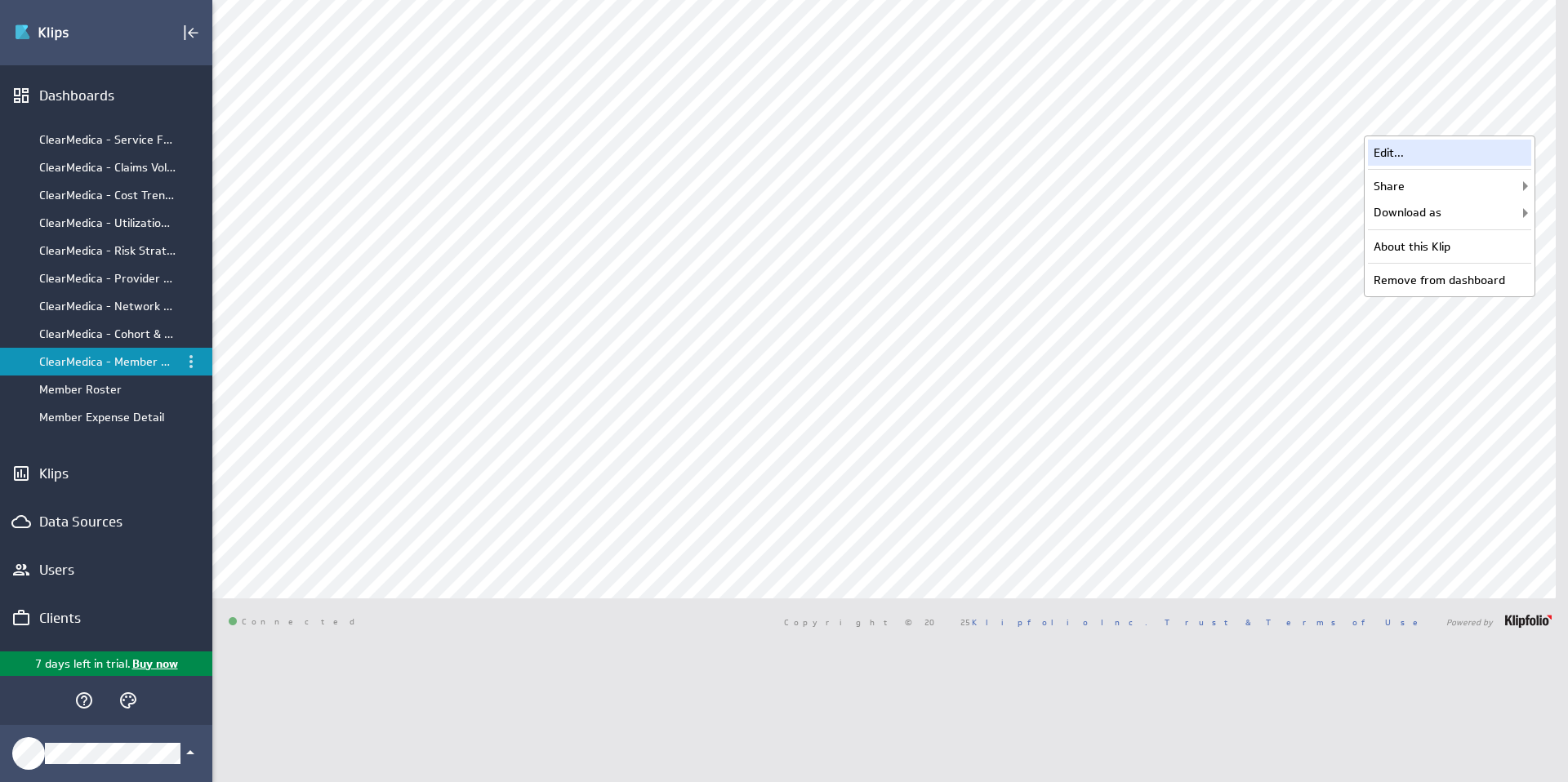
click at [1434, 149] on div "Edit..." at bounding box center [1449, 152] width 163 height 26
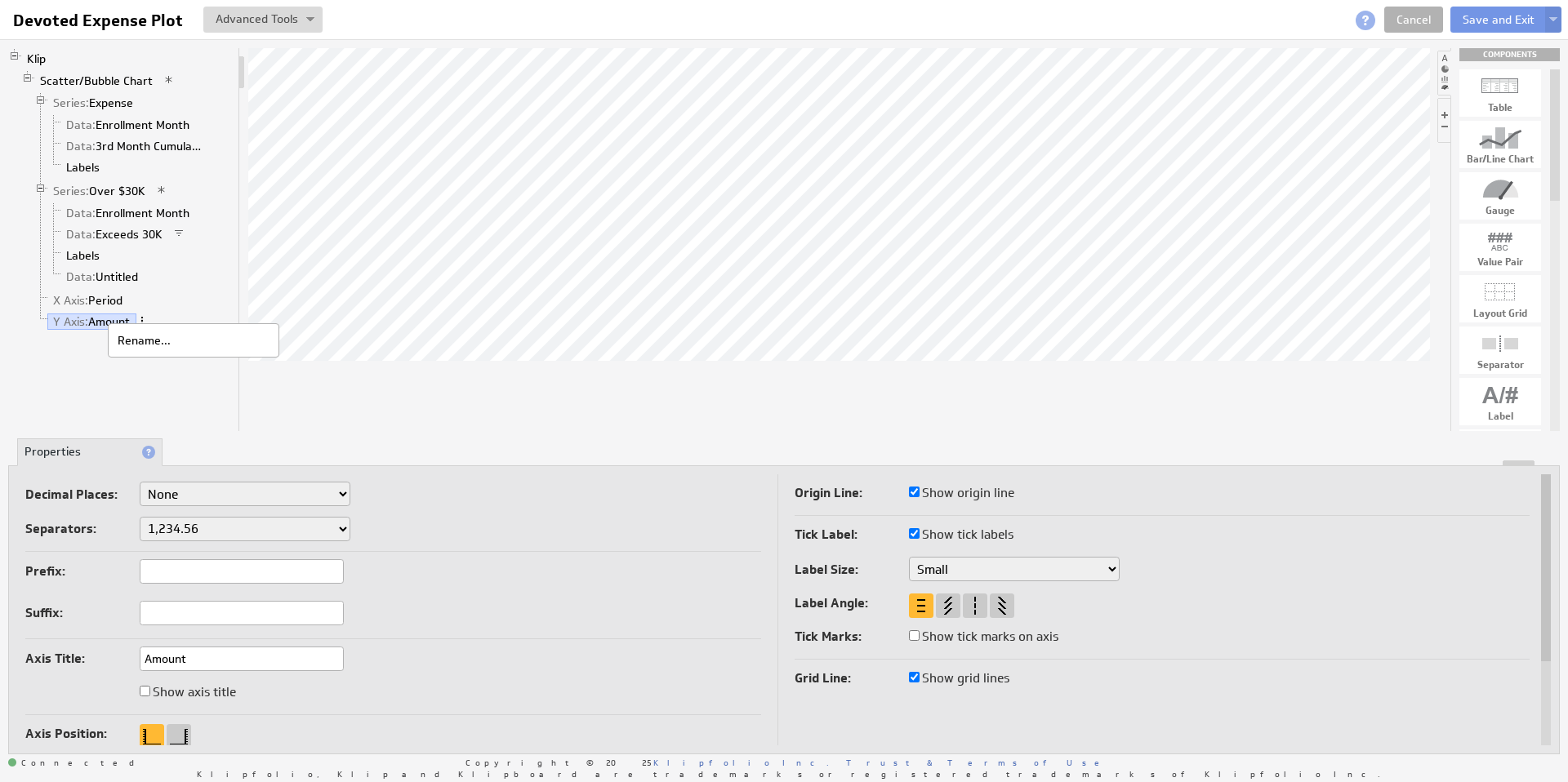
click at [145, 317] on span at bounding box center [142, 321] width 12 height 12
click at [145, 322] on span at bounding box center [142, 321] width 12 height 12
click at [147, 291] on li "X Axis: Period" at bounding box center [133, 300] width 197 height 22
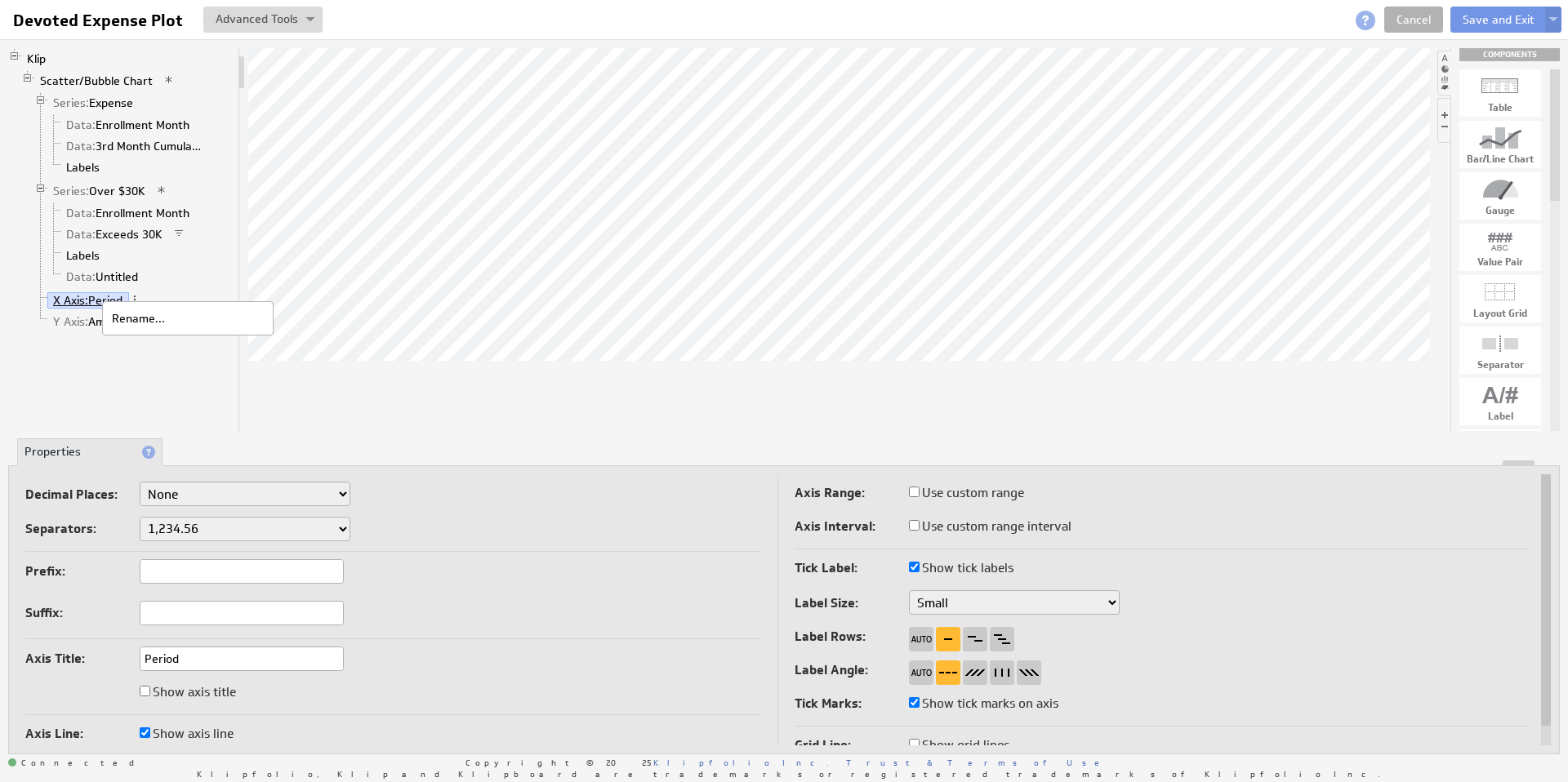
click at [77, 302] on span "X Axis:" at bounding box center [71, 300] width 35 height 15
click at [137, 298] on span at bounding box center [134, 299] width 12 height 12
click at [76, 192] on span "Series:" at bounding box center [71, 191] width 36 height 15
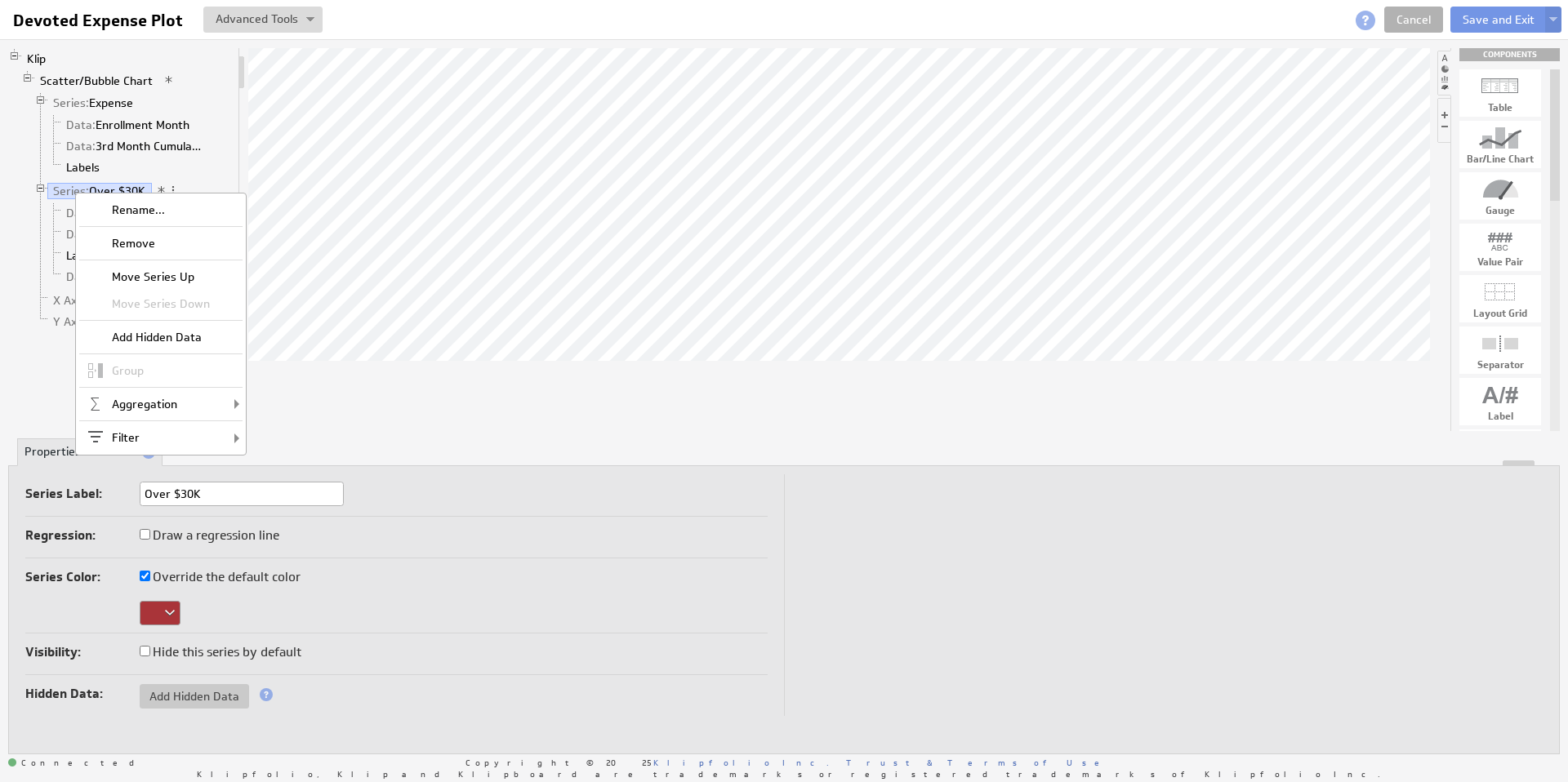
click at [36, 355] on div "Klip Scatter/Bubble Chart Series: Expense Data: Enrollment Month Data: 3rd Mont…" at bounding box center [124, 240] width 232 height 383
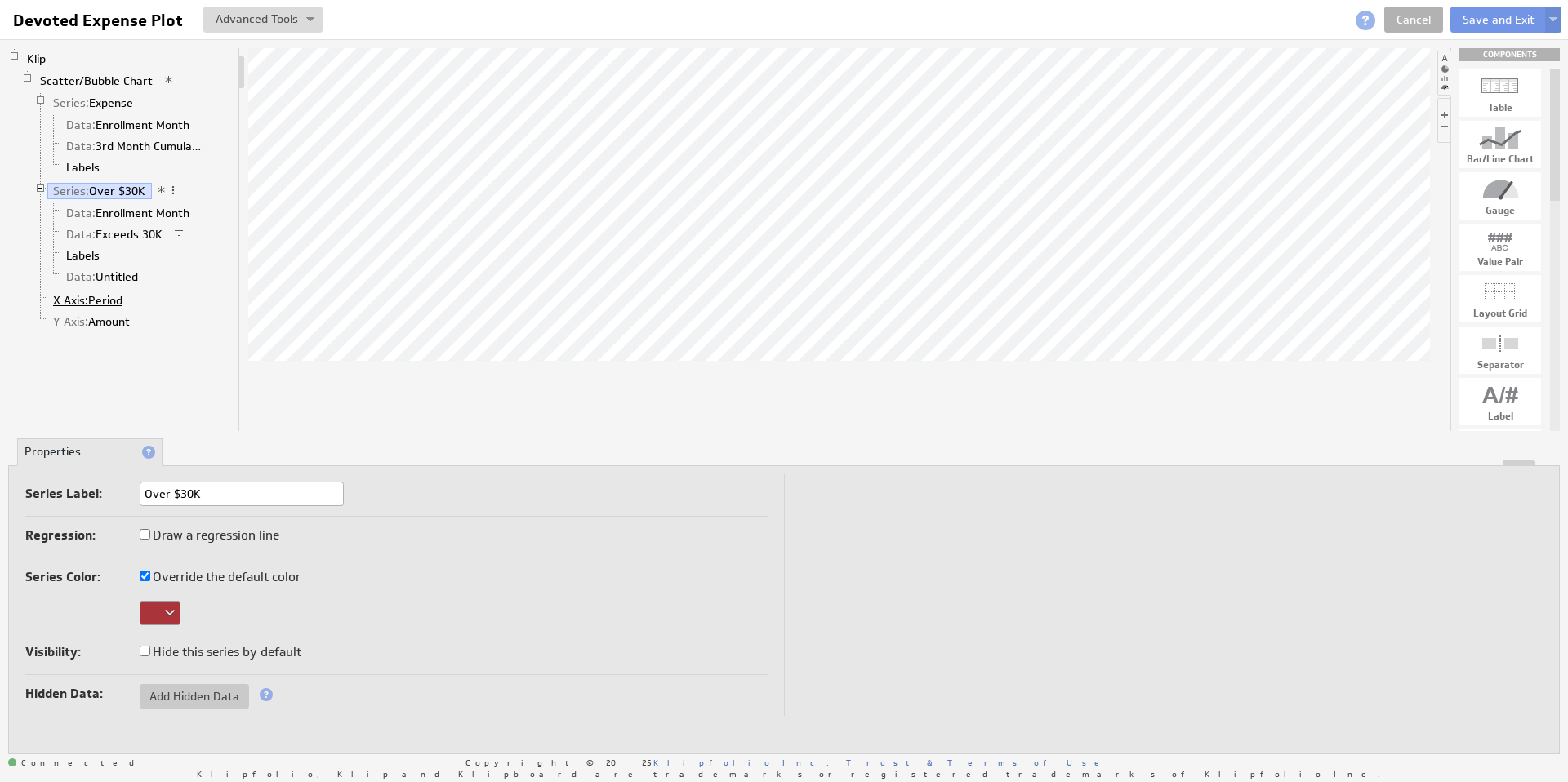
click at [76, 301] on span "X Axis:" at bounding box center [71, 300] width 35 height 15
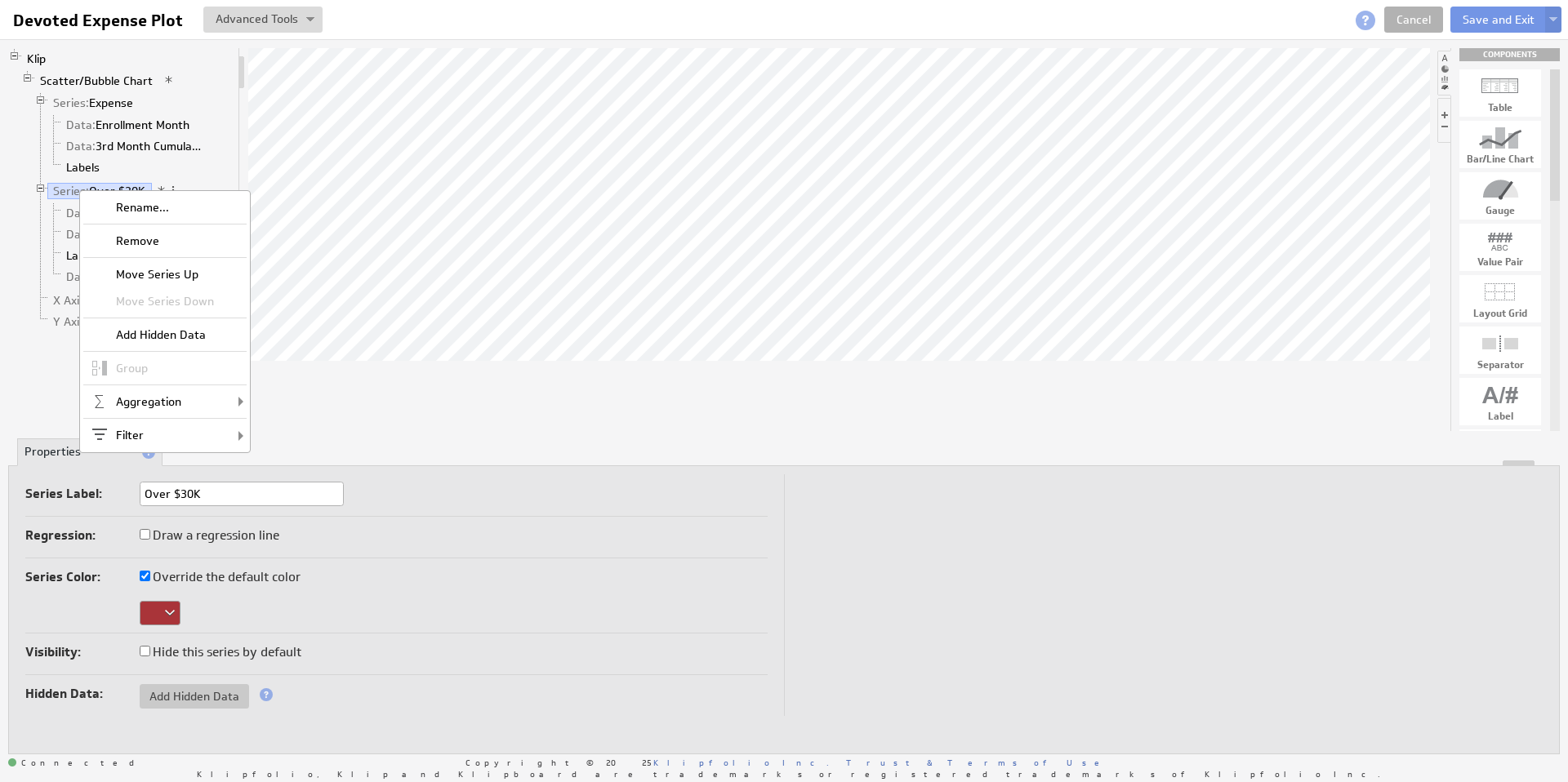
click at [223, 164] on li "Labels" at bounding box center [139, 168] width 184 height 22
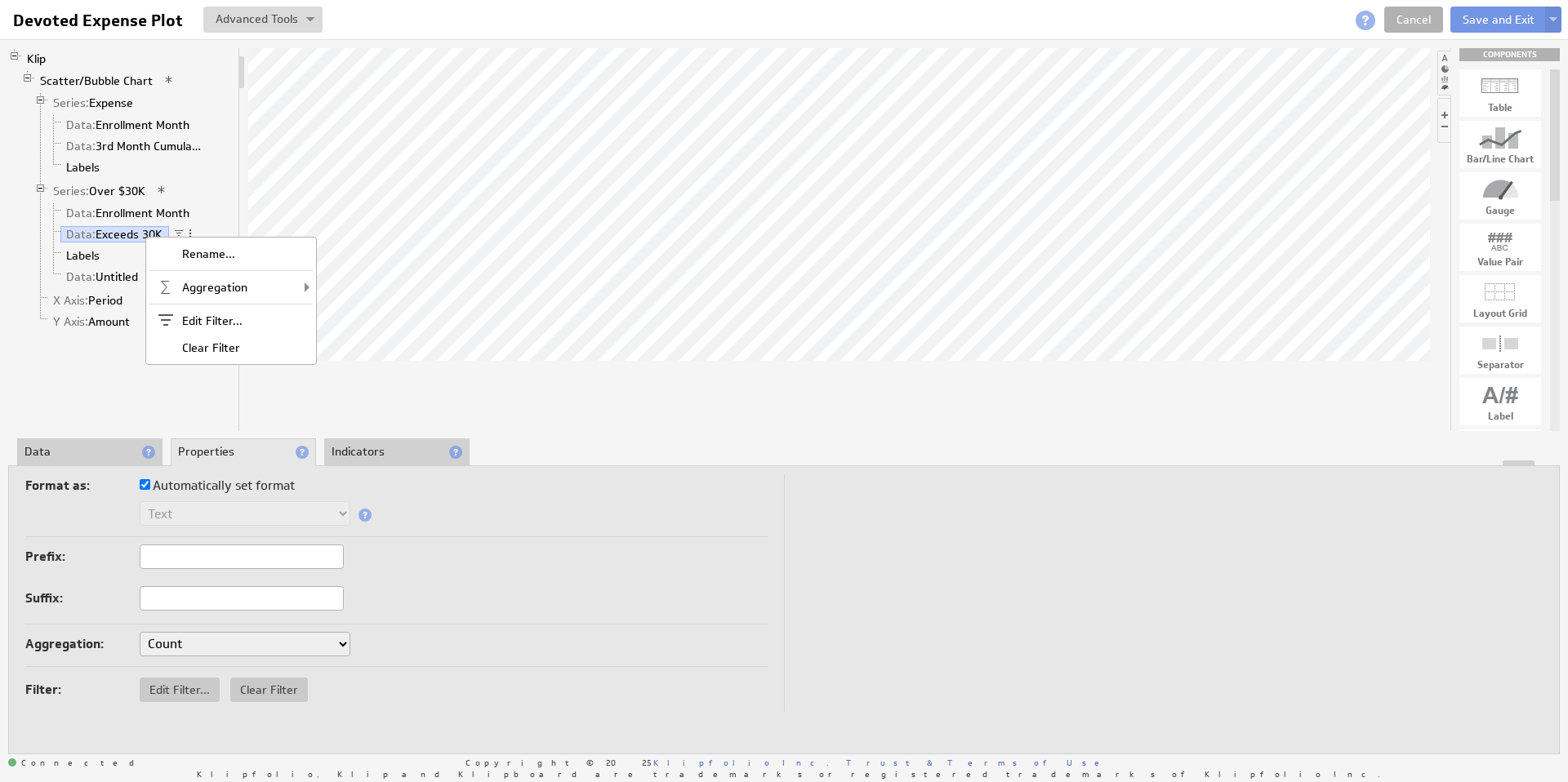
click at [230, 201] on li "Series: Over $30K Data: Enrollment Month Data: Exceeds 30K Labels Data: Untitled" at bounding box center [133, 236] width 197 height 109
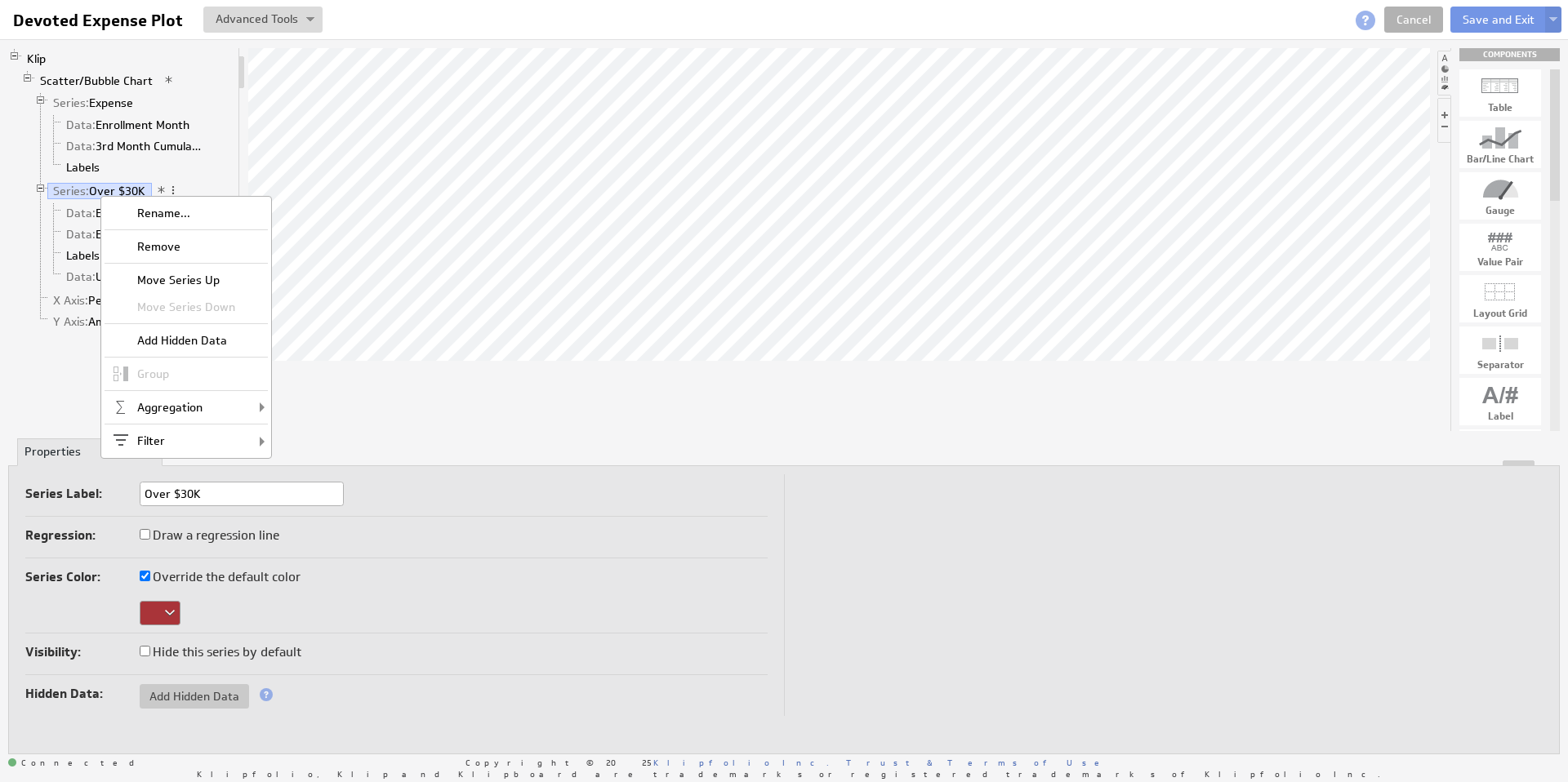
click at [211, 173] on li "Labels" at bounding box center [139, 168] width 184 height 22
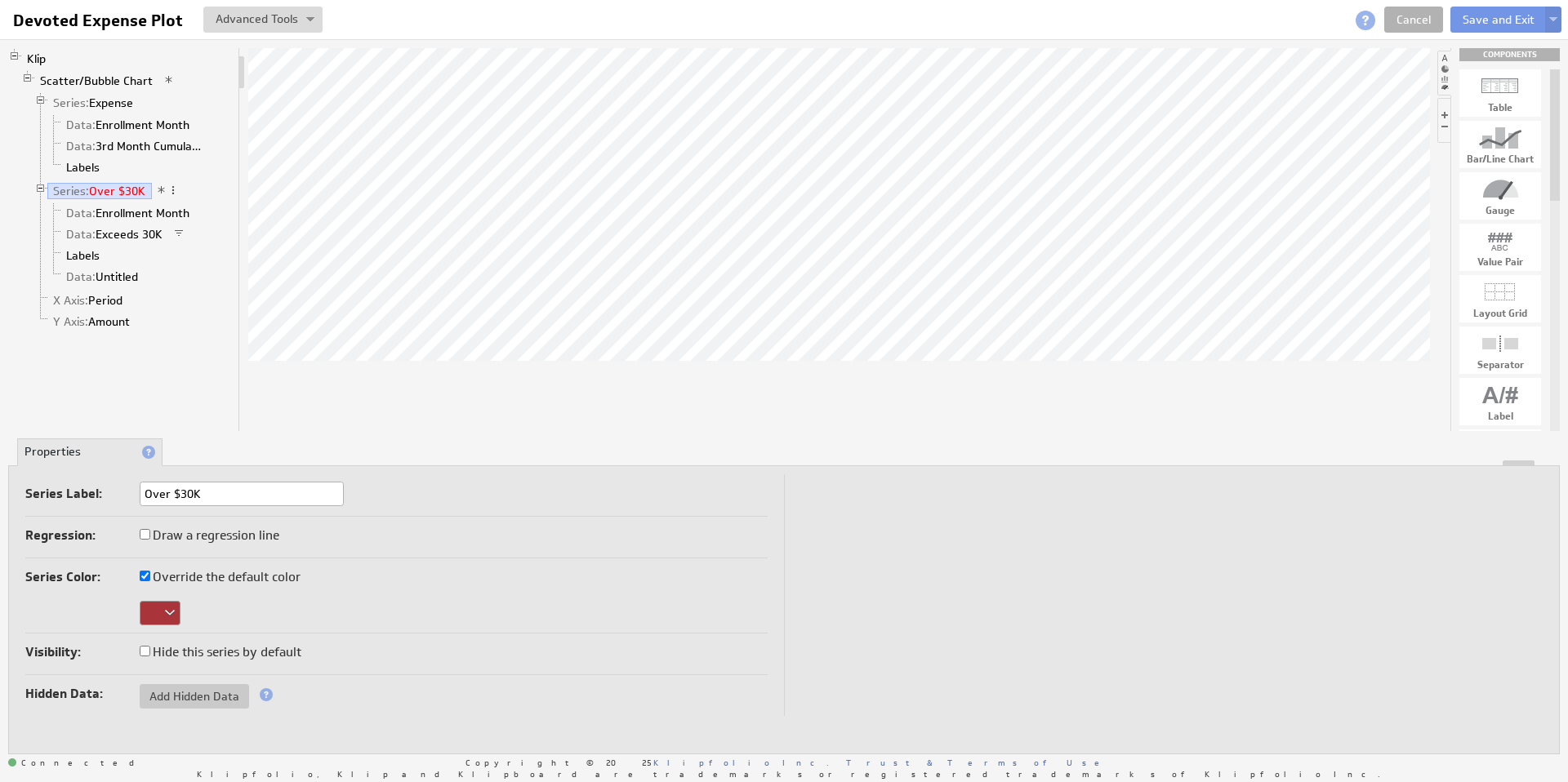
click at [174, 191] on span at bounding box center [173, 190] width 12 height 12
click at [188, 163] on li "Labels" at bounding box center [139, 168] width 184 height 22
click at [100, 80] on link "Scatter/Bubble Chart" at bounding box center [96, 81] width 125 height 17
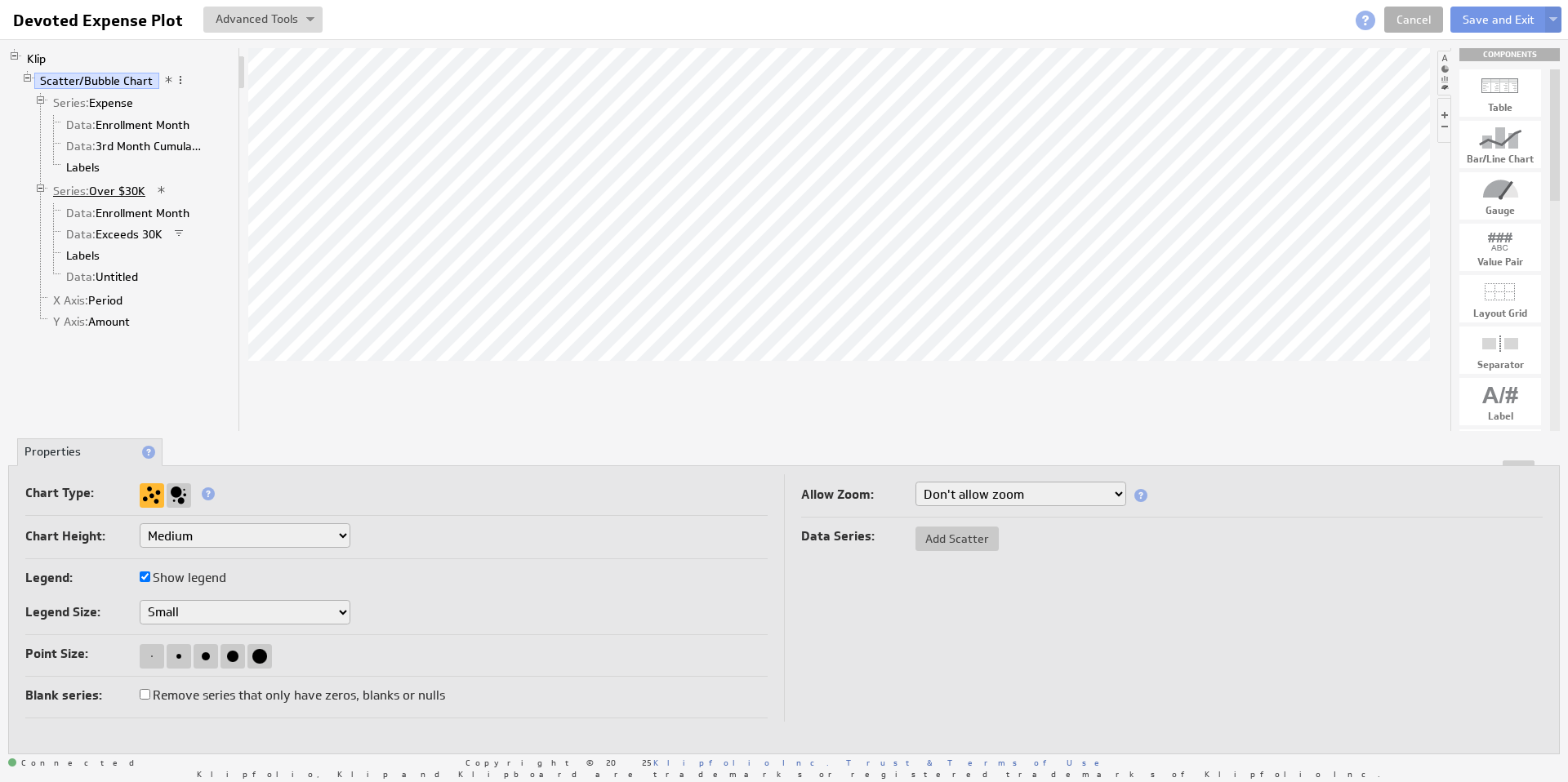
click at [109, 190] on link "Series: Over $30K" at bounding box center [100, 191] width 105 height 17
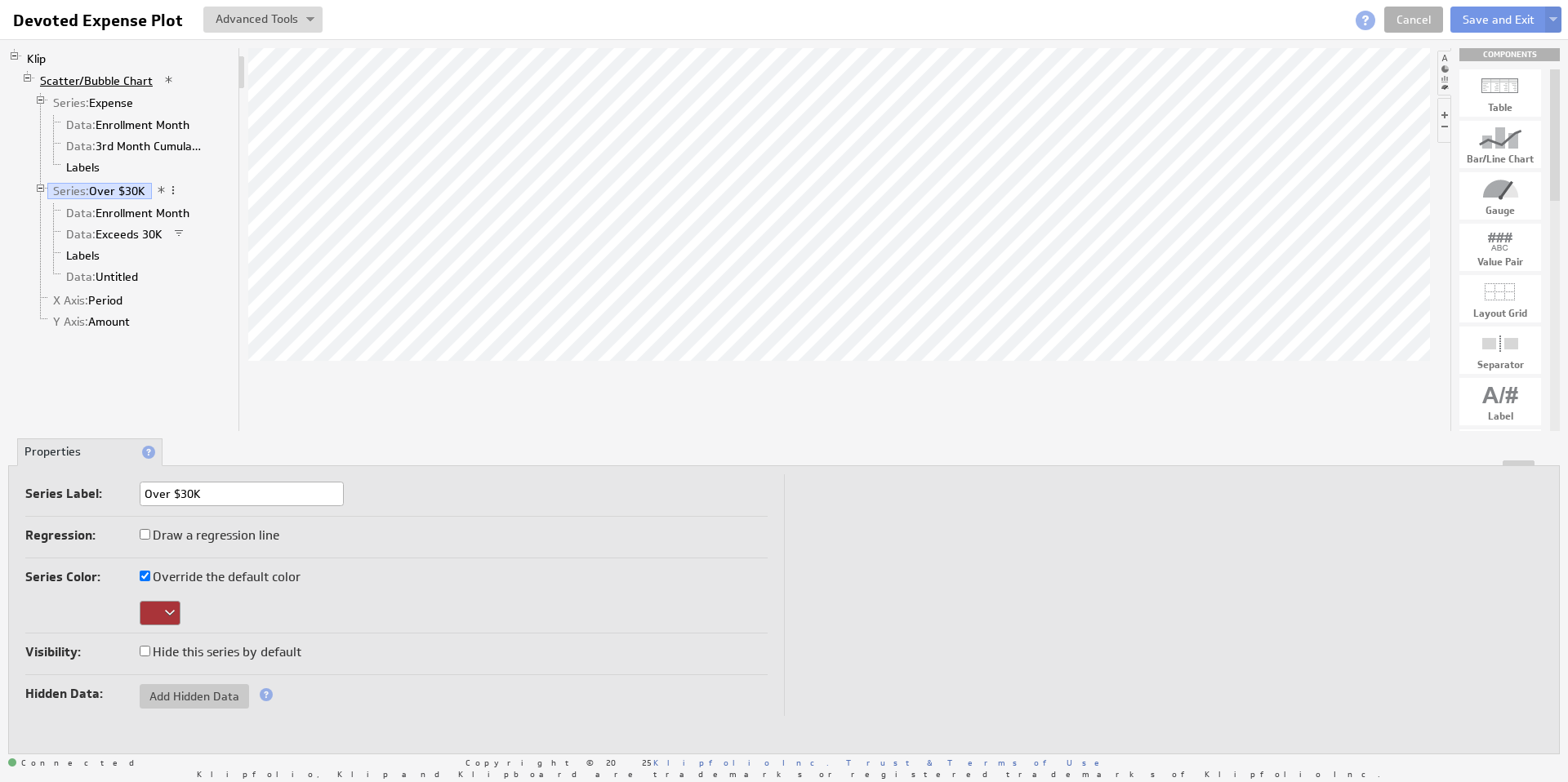
click at [100, 83] on link "Scatter/Bubble Chart" at bounding box center [96, 81] width 125 height 17
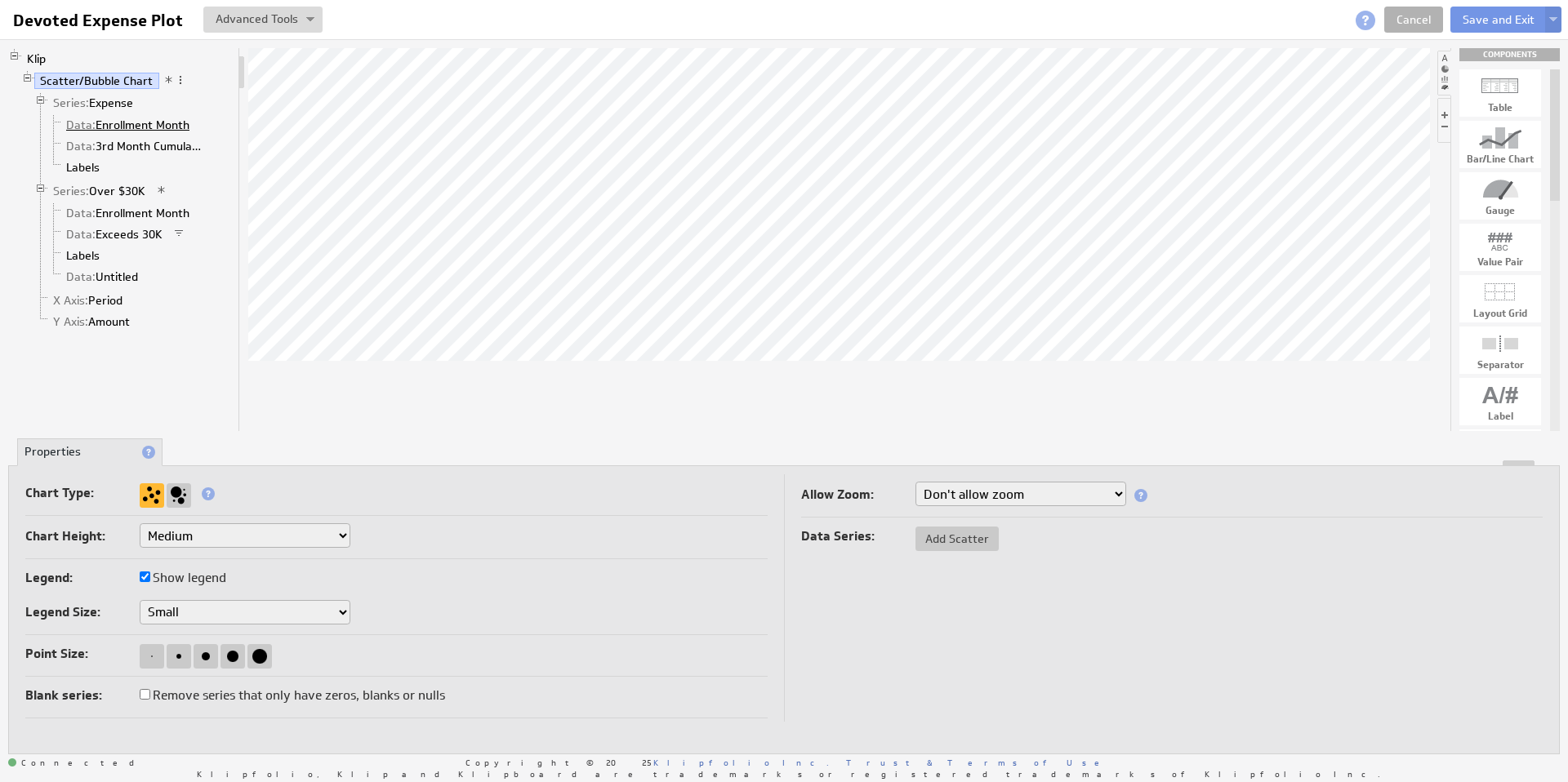
click at [151, 124] on link "Data: Enrollment Month" at bounding box center [128, 125] width 135 height 17
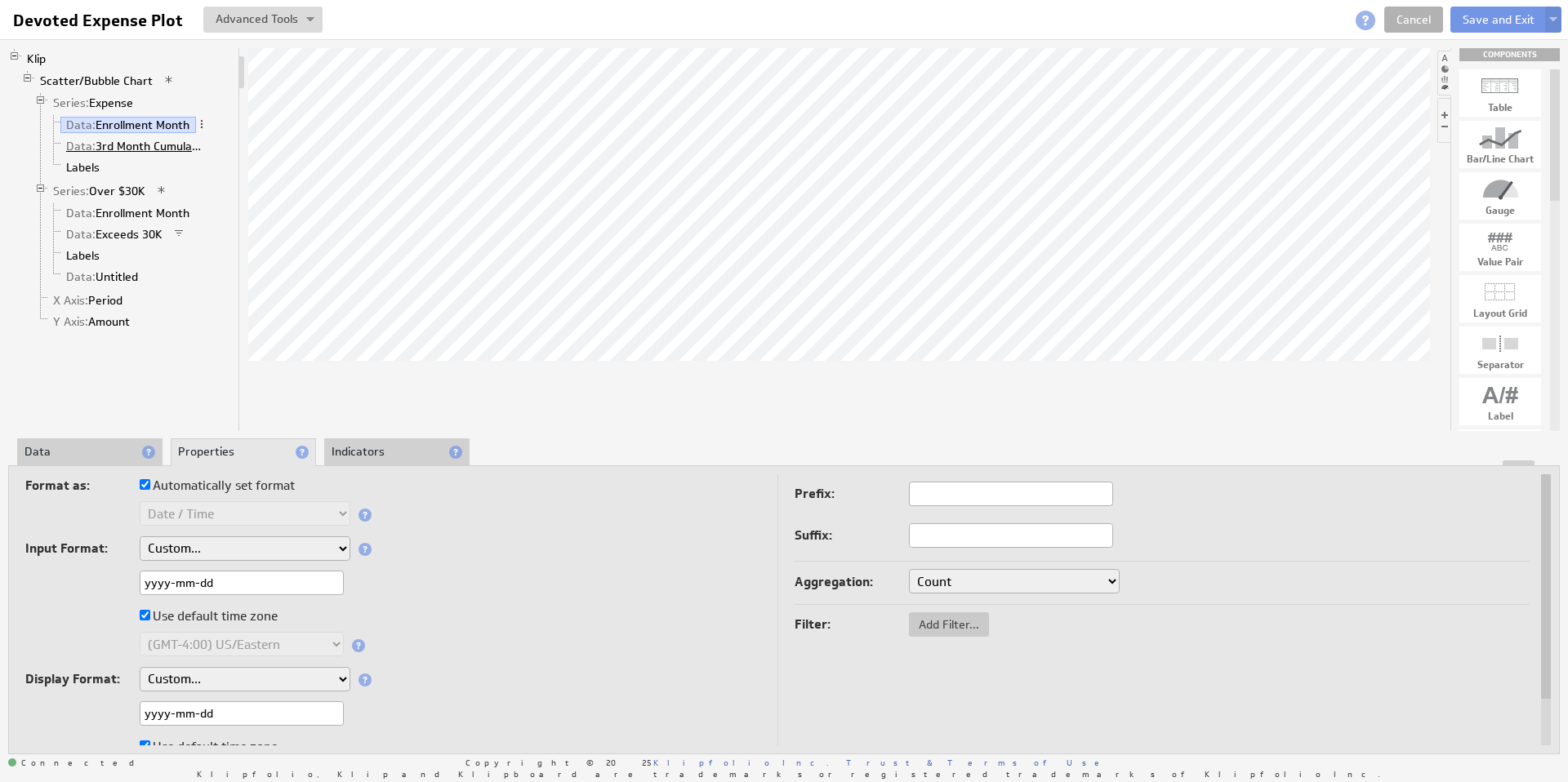
click at [114, 144] on link "Data: 3rd Month Cumulative" at bounding box center [135, 146] width 149 height 17
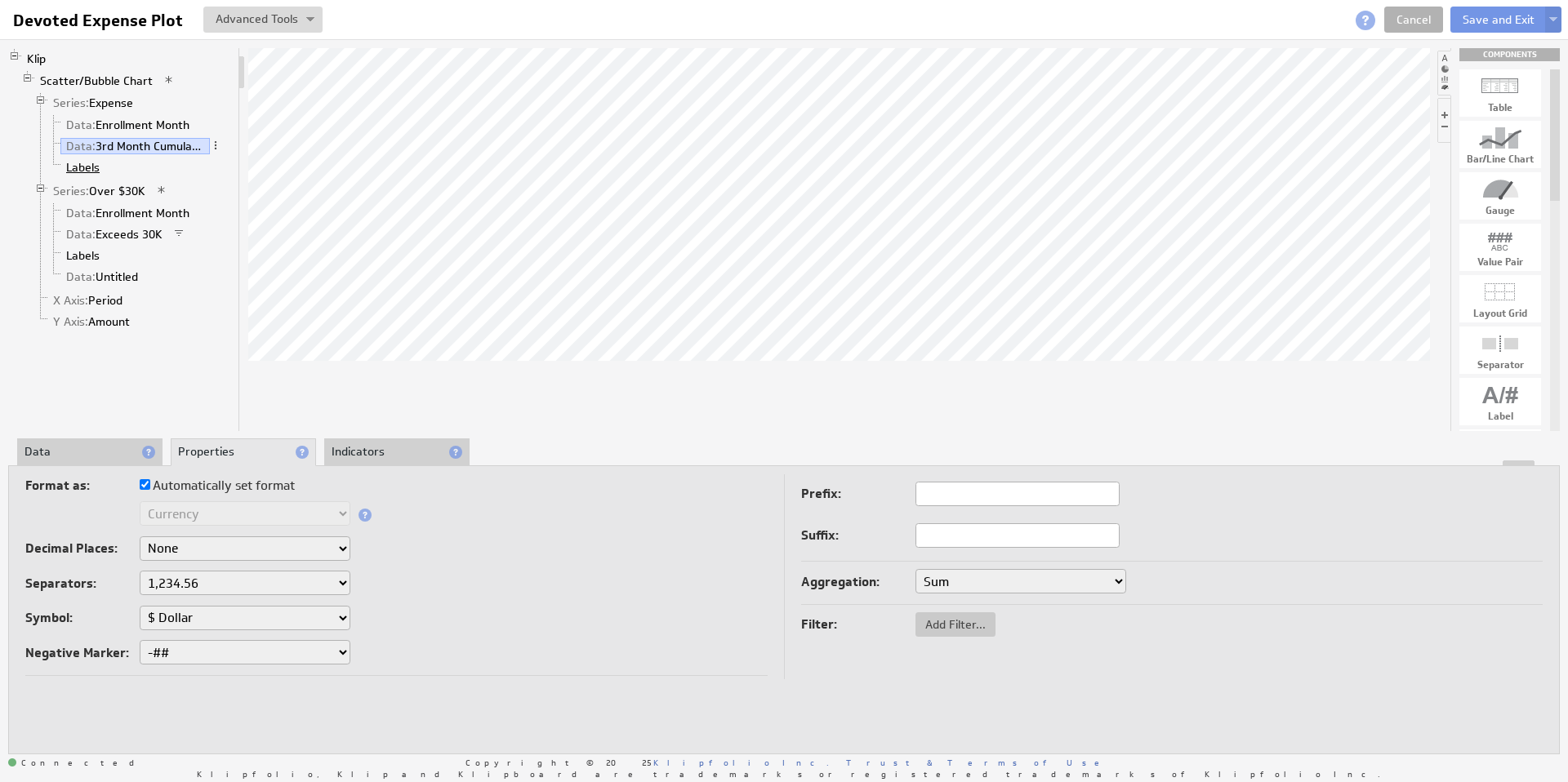
click at [85, 167] on link "Labels" at bounding box center [83, 168] width 46 height 17
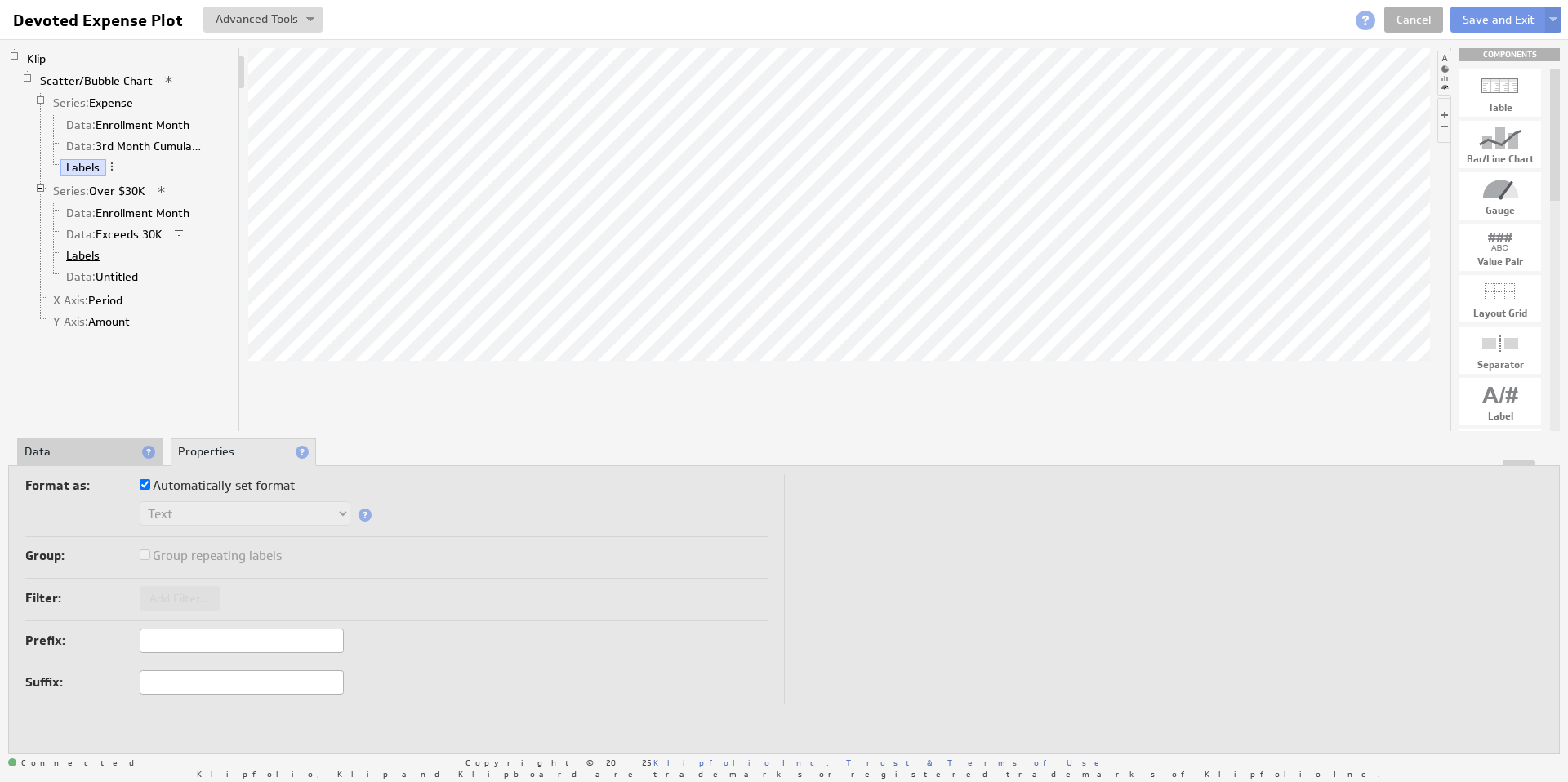
click at [87, 253] on link "Labels" at bounding box center [83, 255] width 46 height 17
click at [75, 451] on li "Data" at bounding box center [90, 452] width 145 height 27
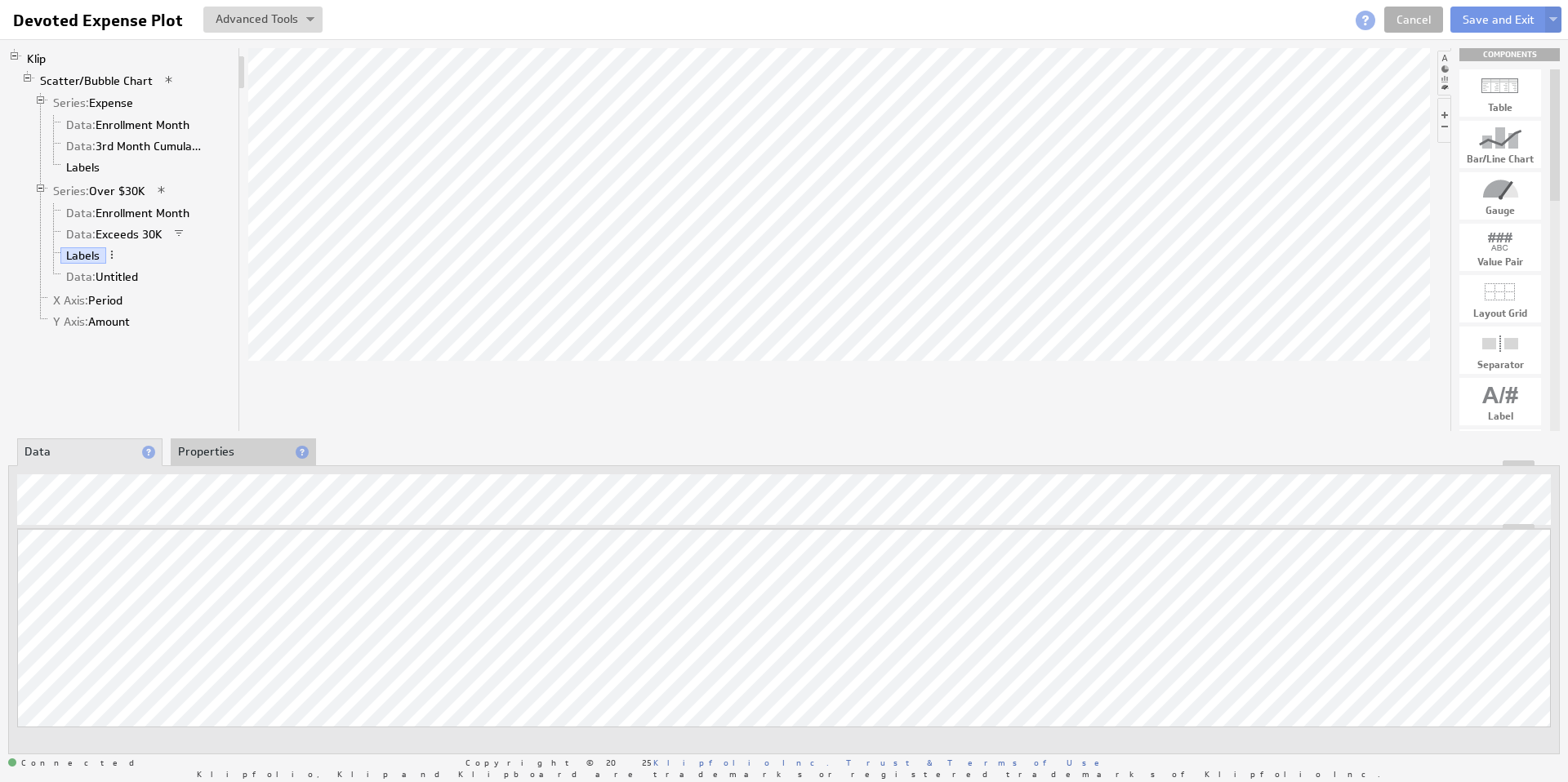
click at [218, 386] on div "Klip Scatter/Bubble Chart Series: Expense Data: Enrollment Month Data: 3rd Mont…" at bounding box center [124, 240] width 232 height 383
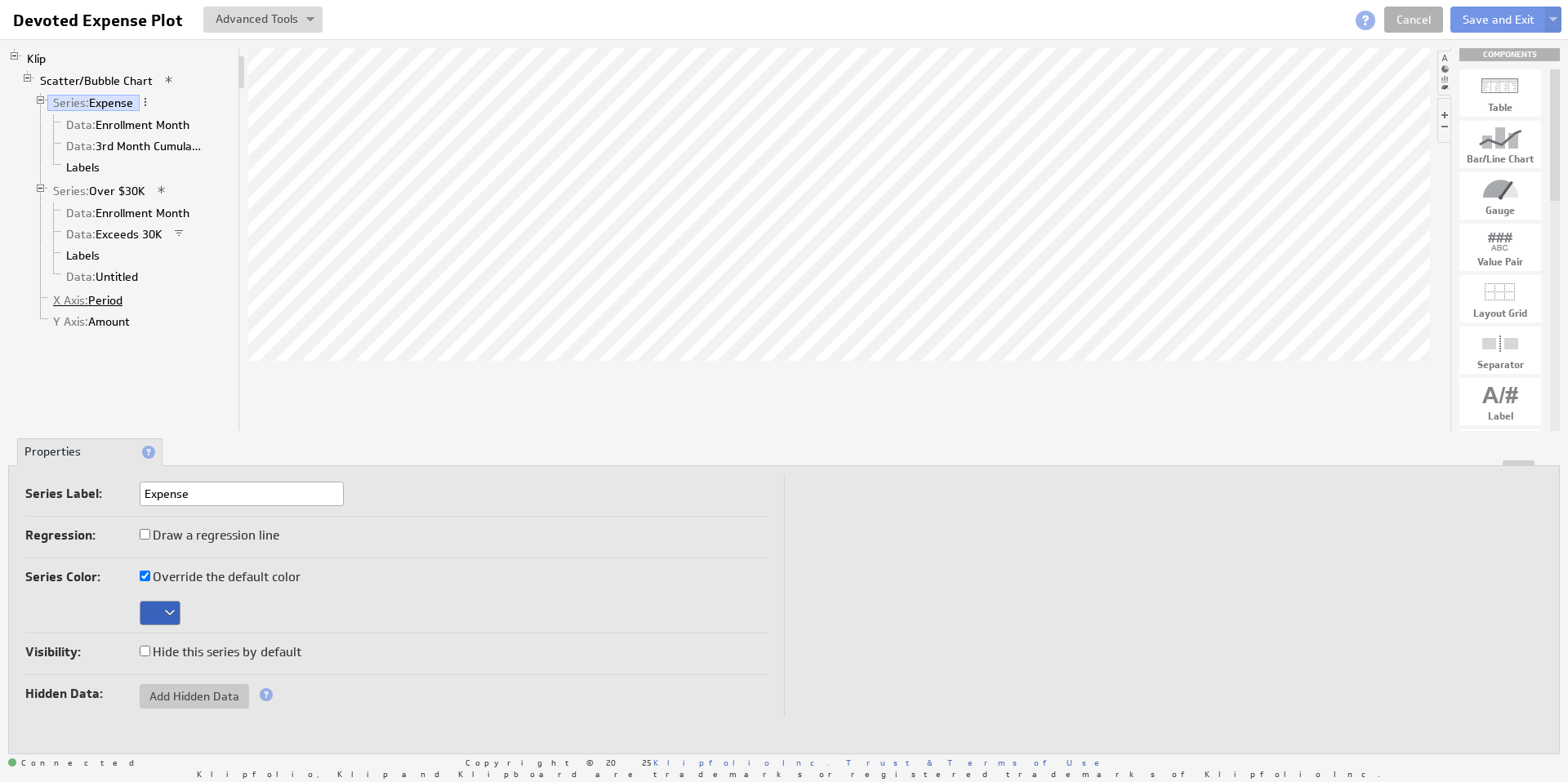
click at [97, 299] on link "X Axis: Period" at bounding box center [88, 300] width 81 height 17
